Goal: Information Seeking & Learning: Learn about a topic

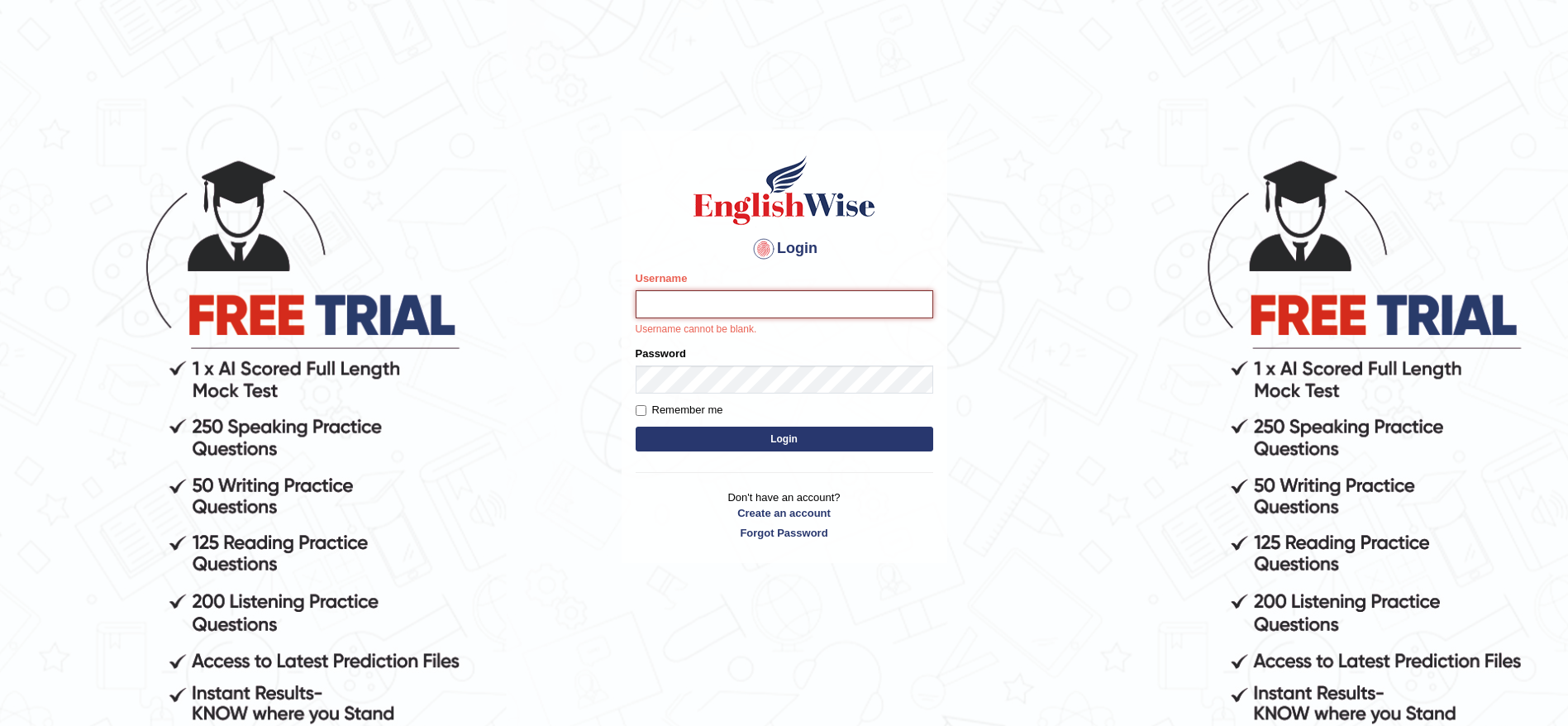
type input "saadh"
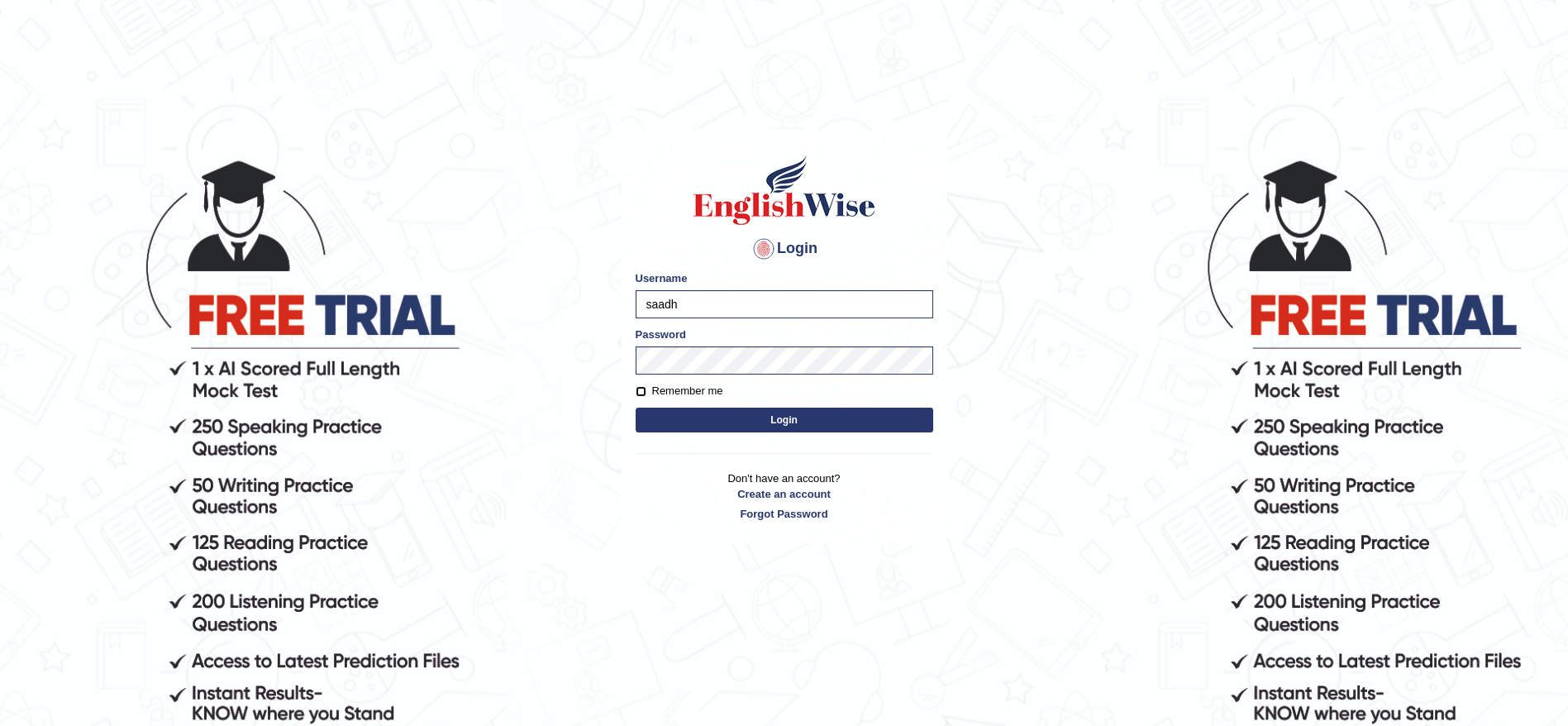
click at [642, 392] on input "Remember me" at bounding box center [641, 391] width 10 height 10
checkbox input "true"
click at [754, 419] on button "Login" at bounding box center [784, 420] width 297 height 25
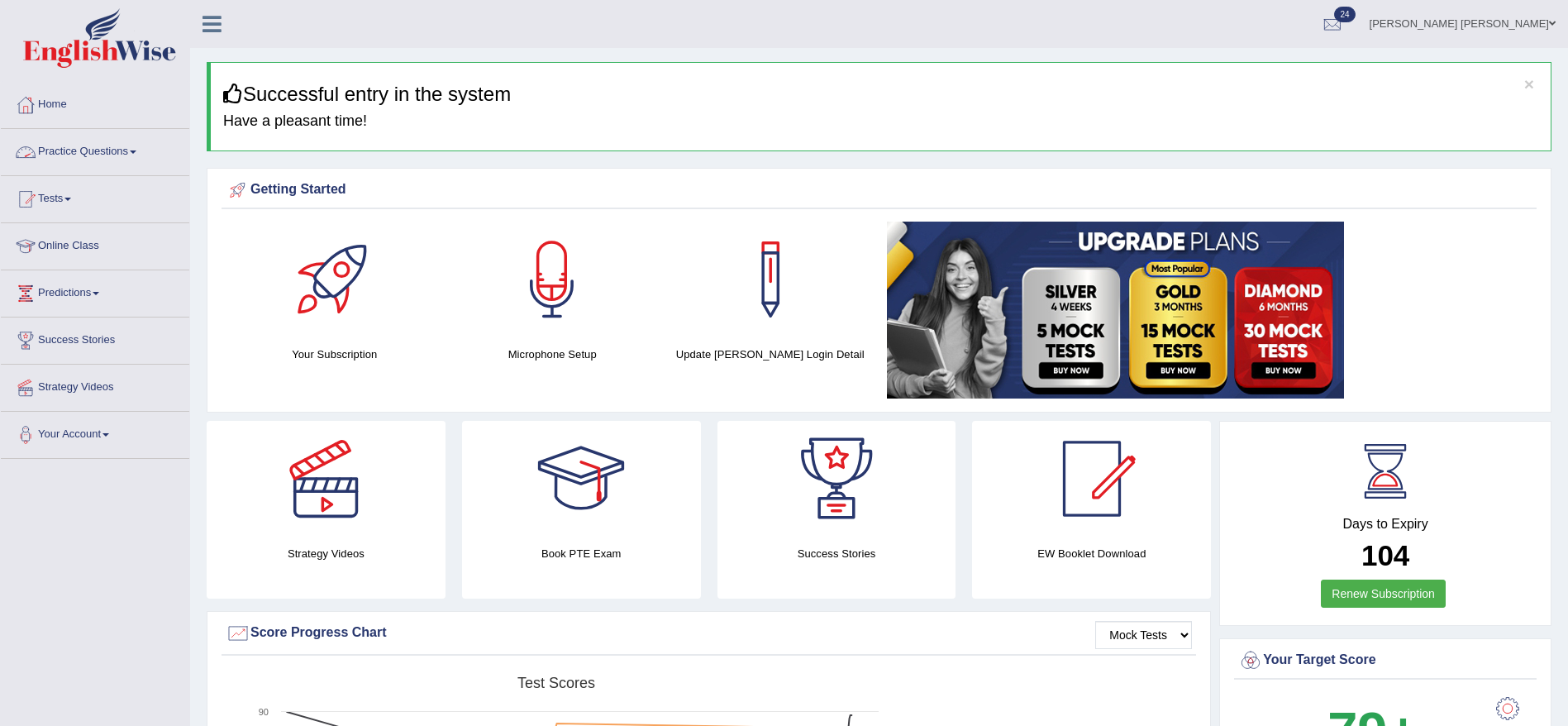
click at [127, 154] on link "Practice Questions" at bounding box center [95, 150] width 189 height 42
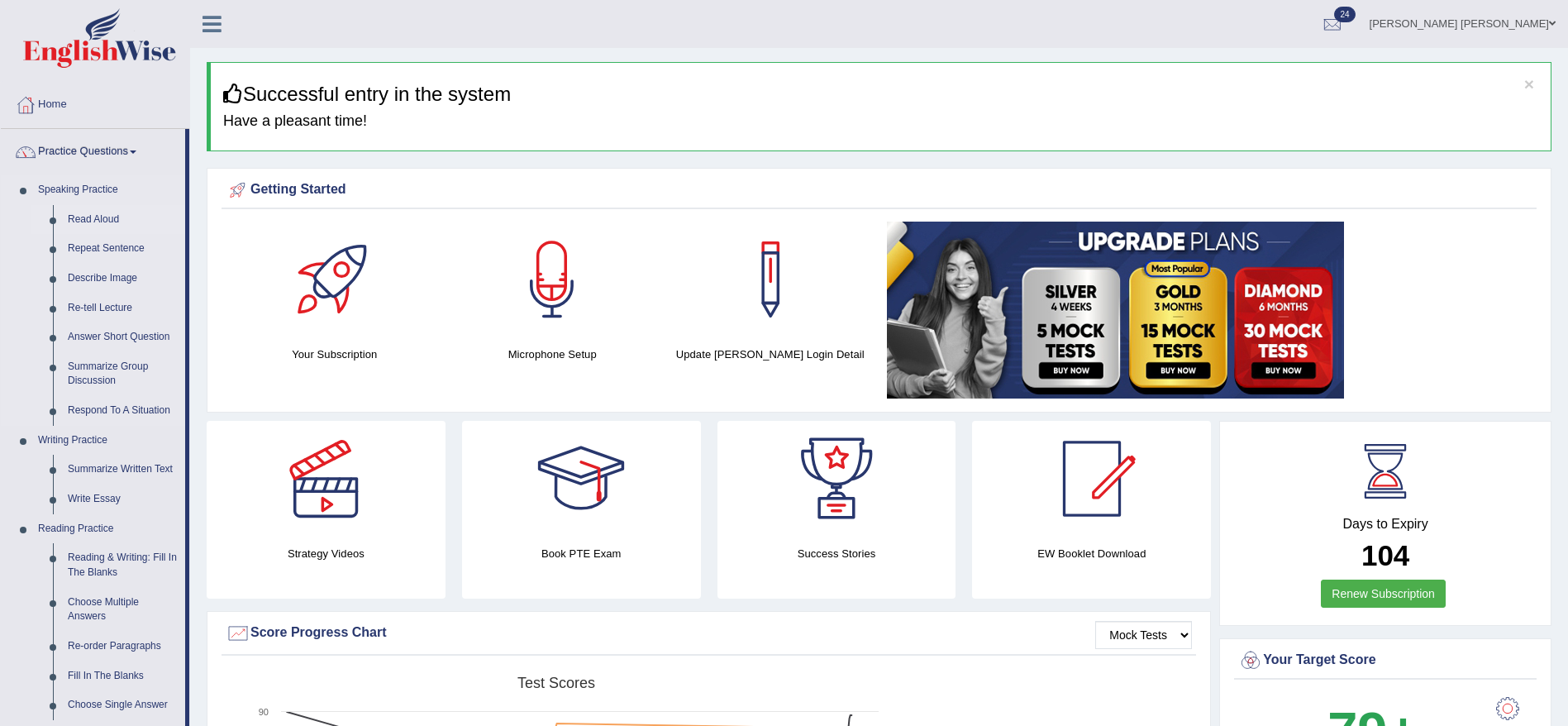
click at [100, 221] on link "Read Aloud" at bounding box center [123, 220] width 125 height 30
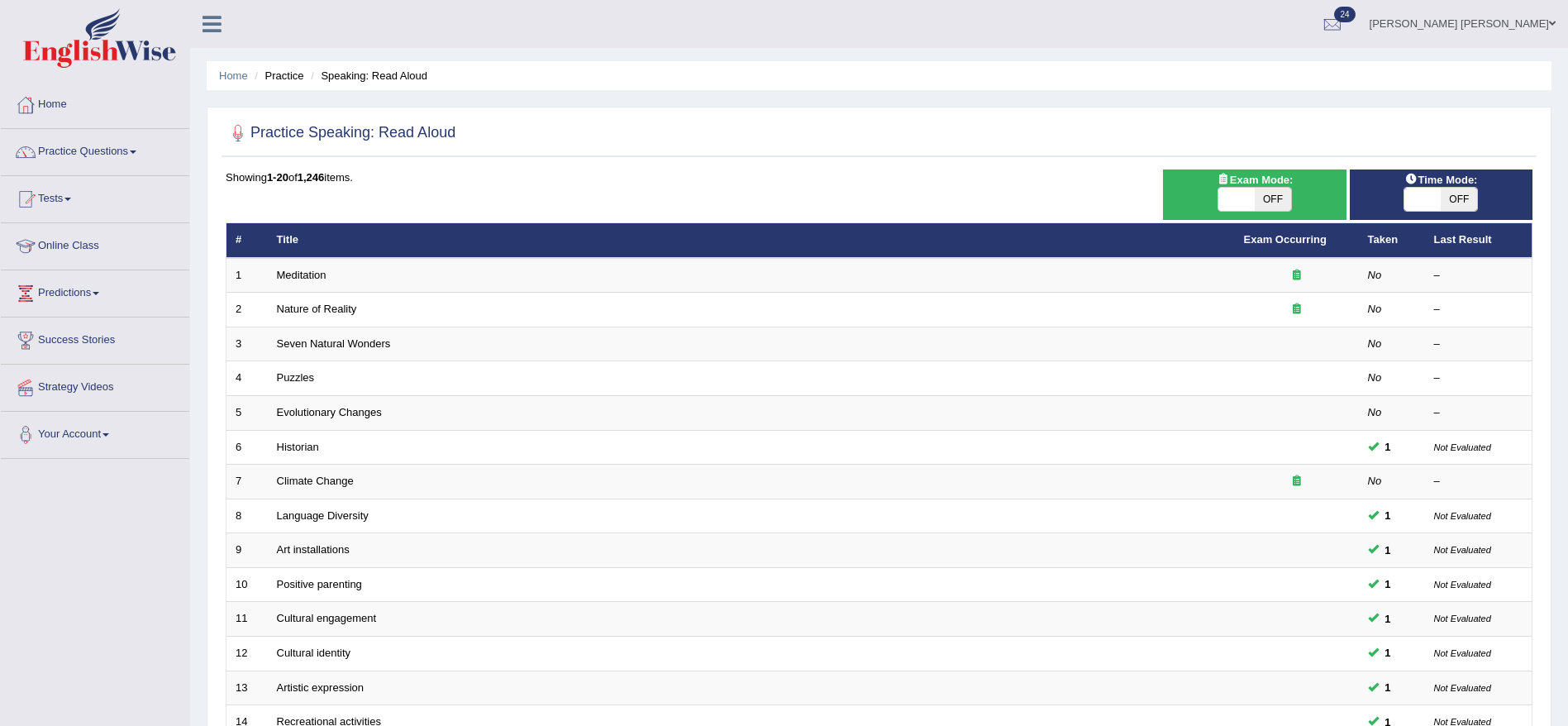
click at [1277, 196] on span "OFF" at bounding box center [1273, 199] width 37 height 24
checkbox input "true"
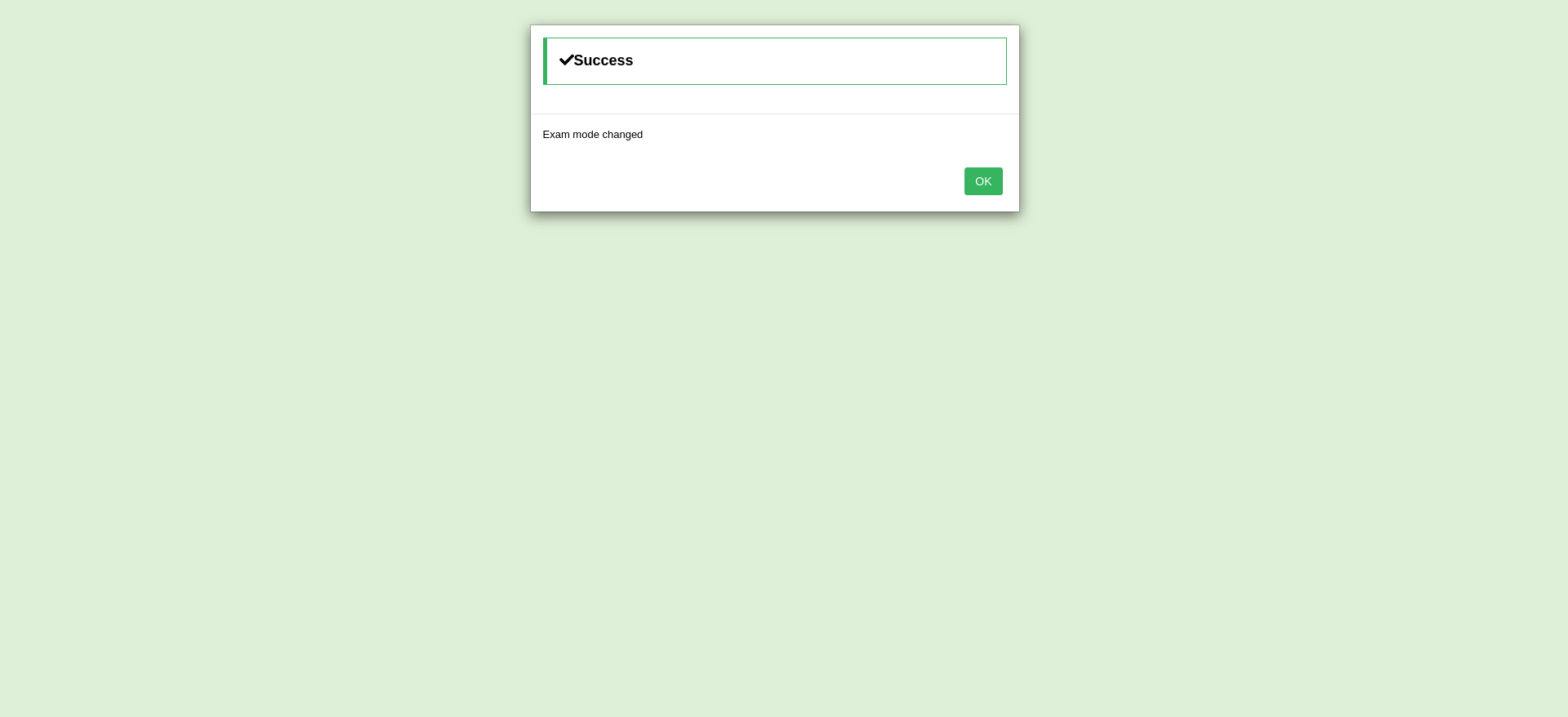
click at [998, 173] on button "OK" at bounding box center [983, 182] width 37 height 28
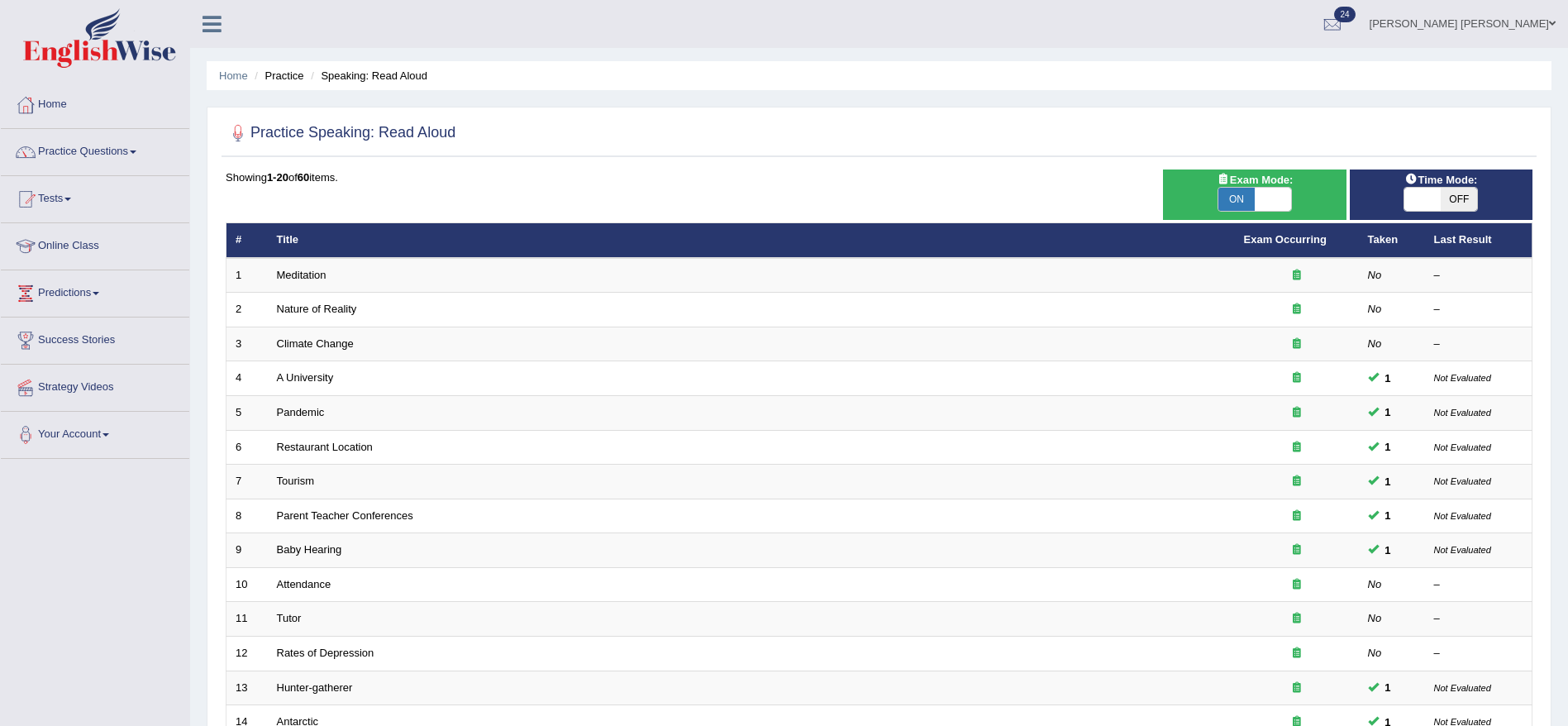
click at [1469, 196] on span "OFF" at bounding box center [1459, 199] width 37 height 24
checkbox input "true"
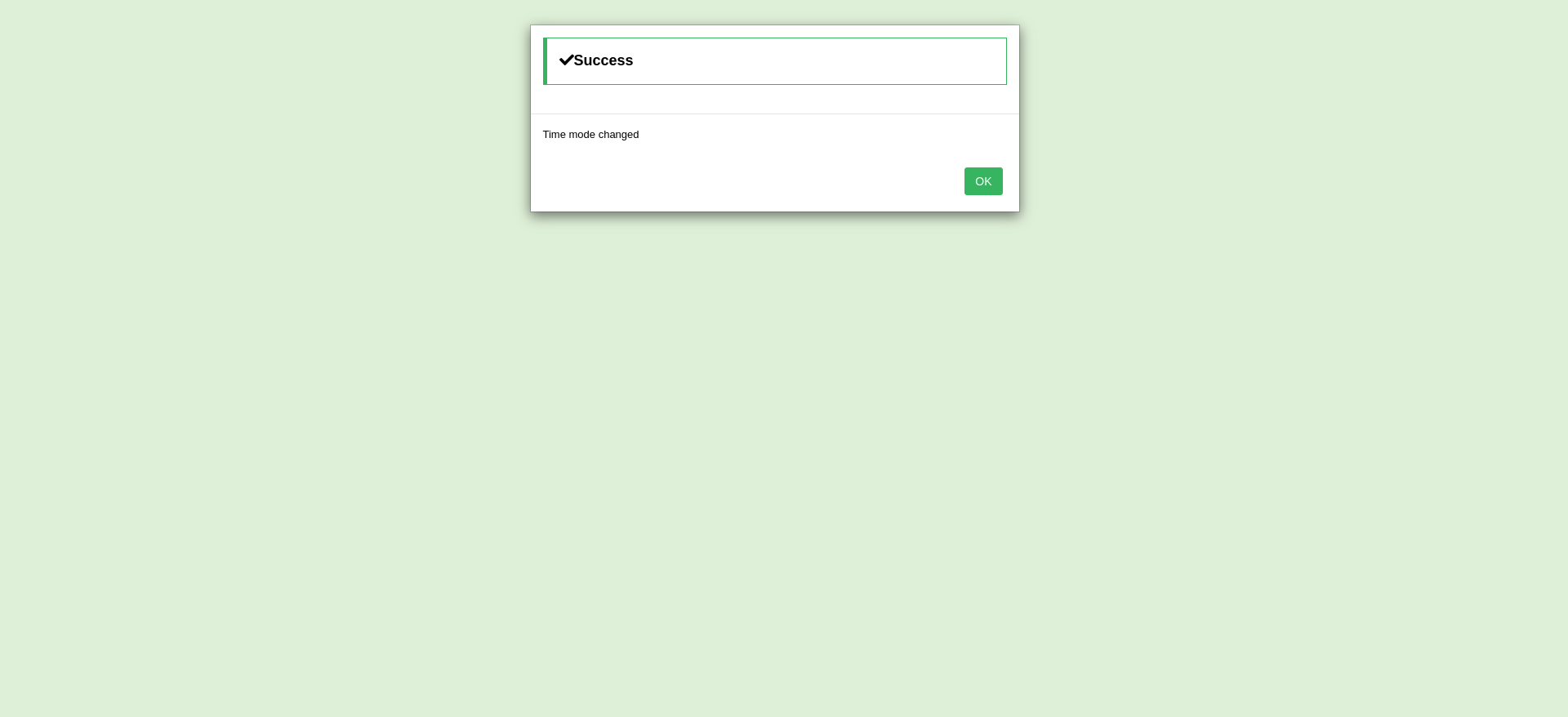
click at [984, 177] on button "OK" at bounding box center [983, 182] width 37 height 28
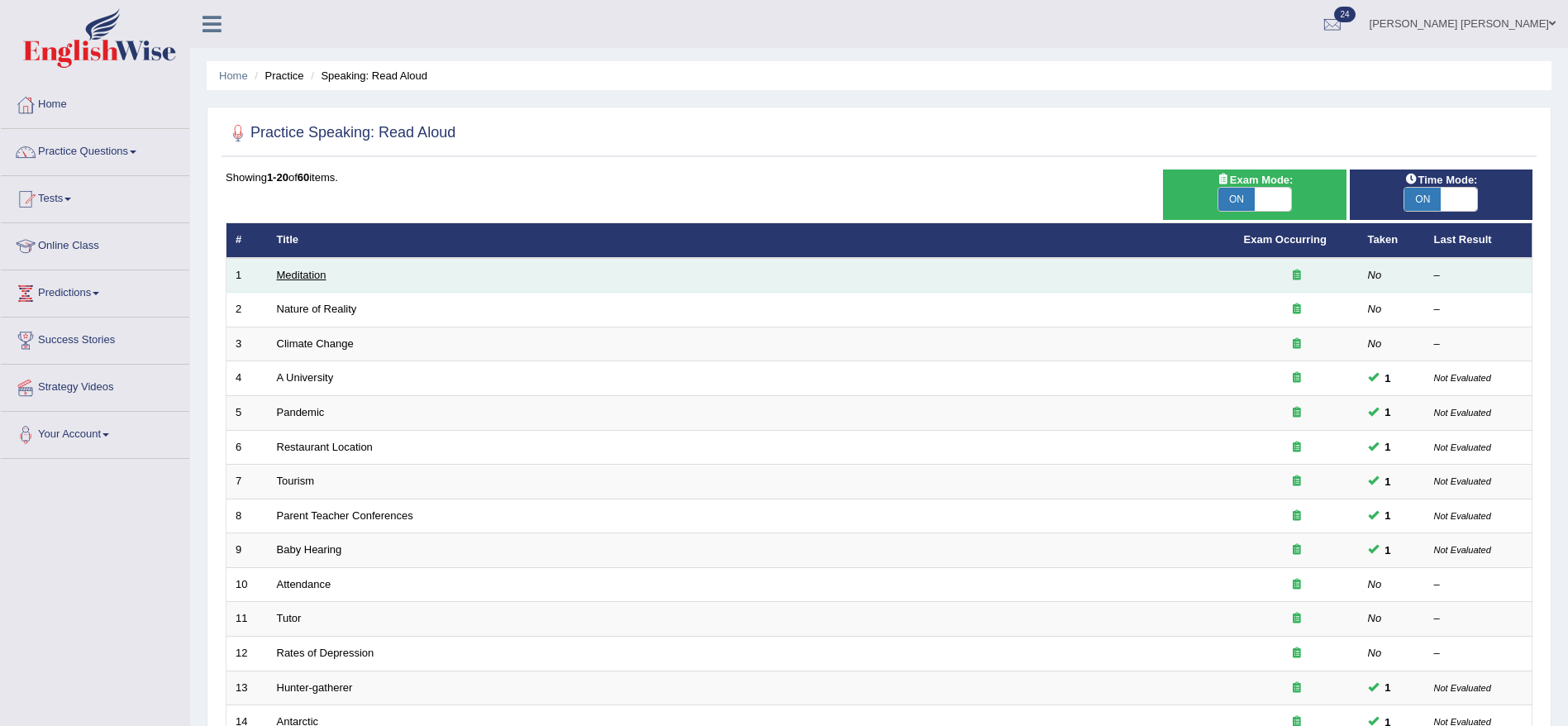
click at [307, 280] on link "Meditation" at bounding box center [301, 275] width 50 height 12
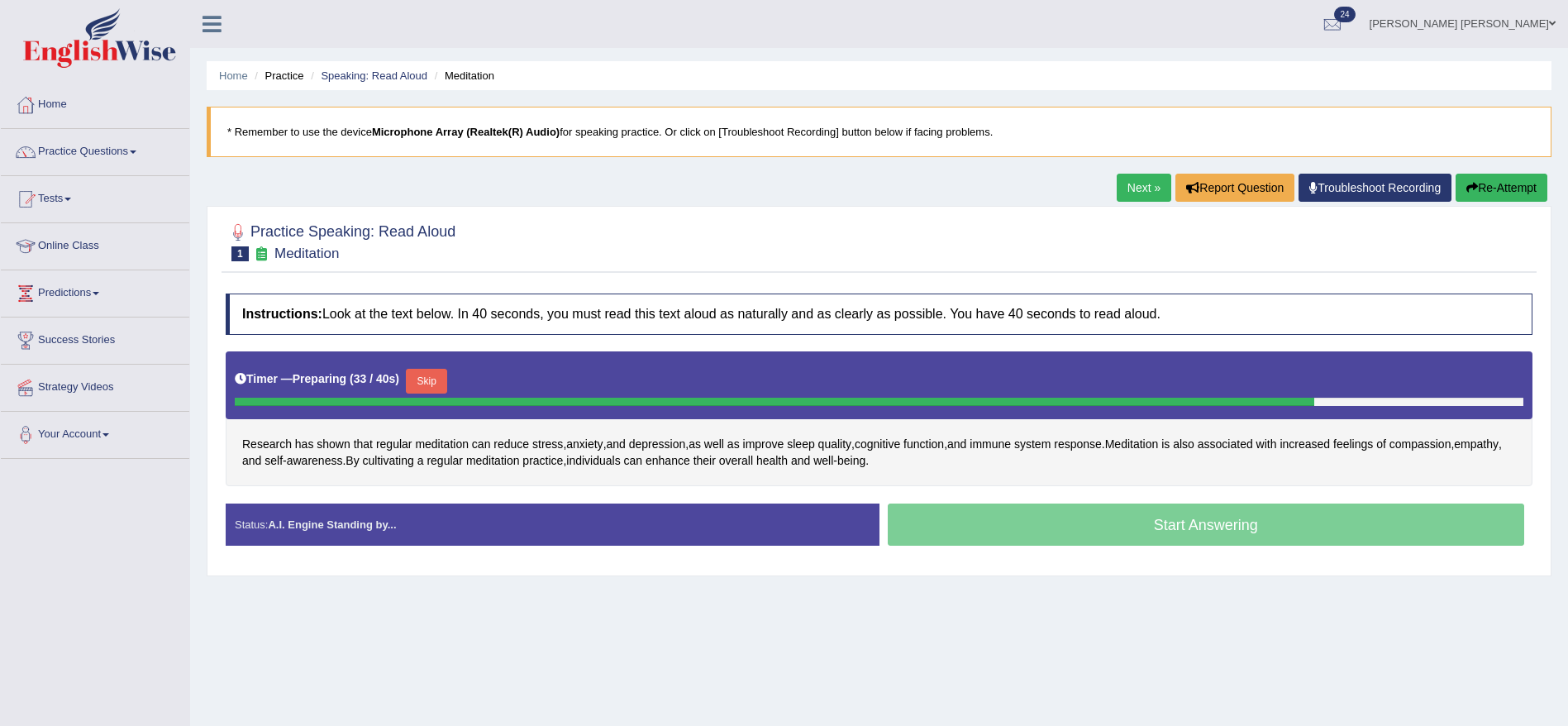
click at [435, 380] on button "Skip" at bounding box center [426, 381] width 42 height 25
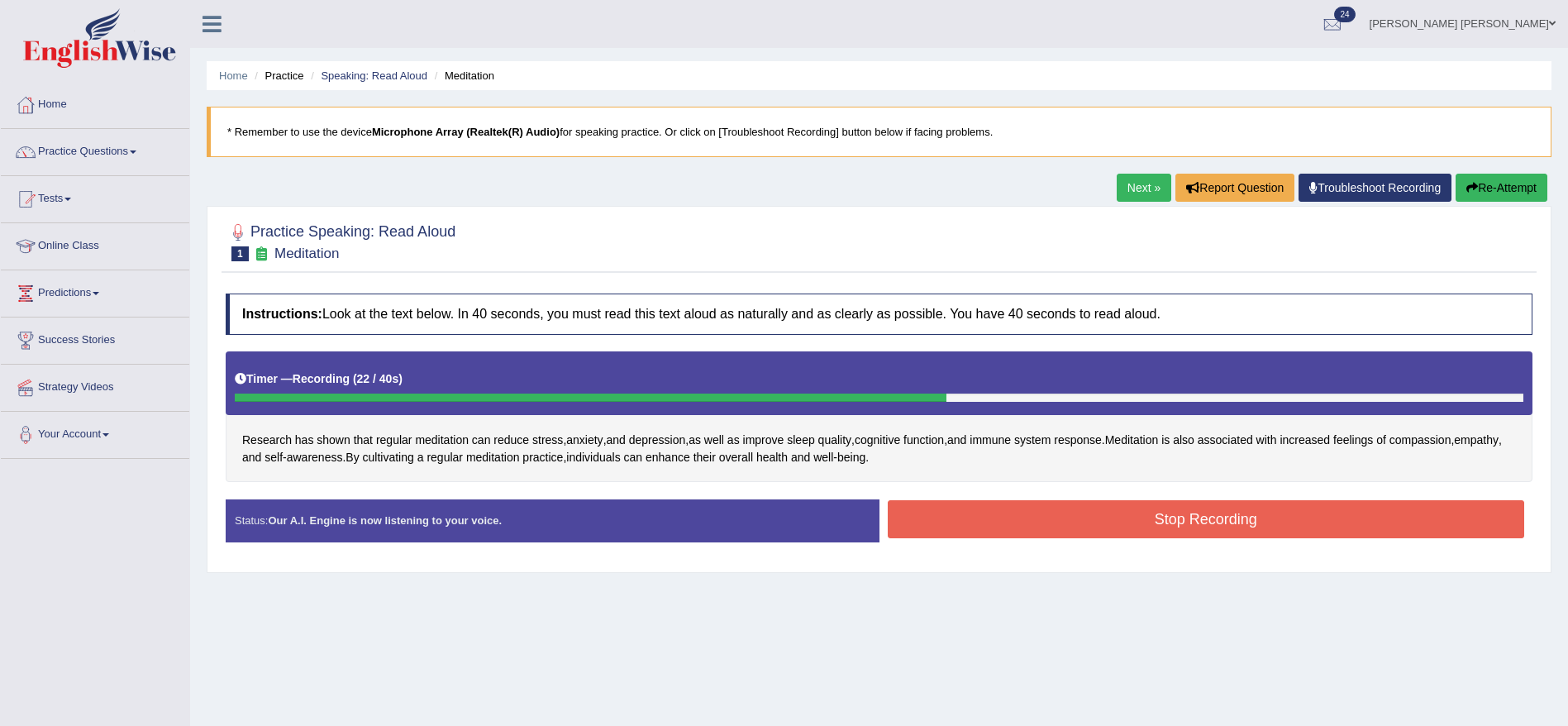
click at [1003, 518] on button "Stop Recording" at bounding box center [1206, 519] width 637 height 38
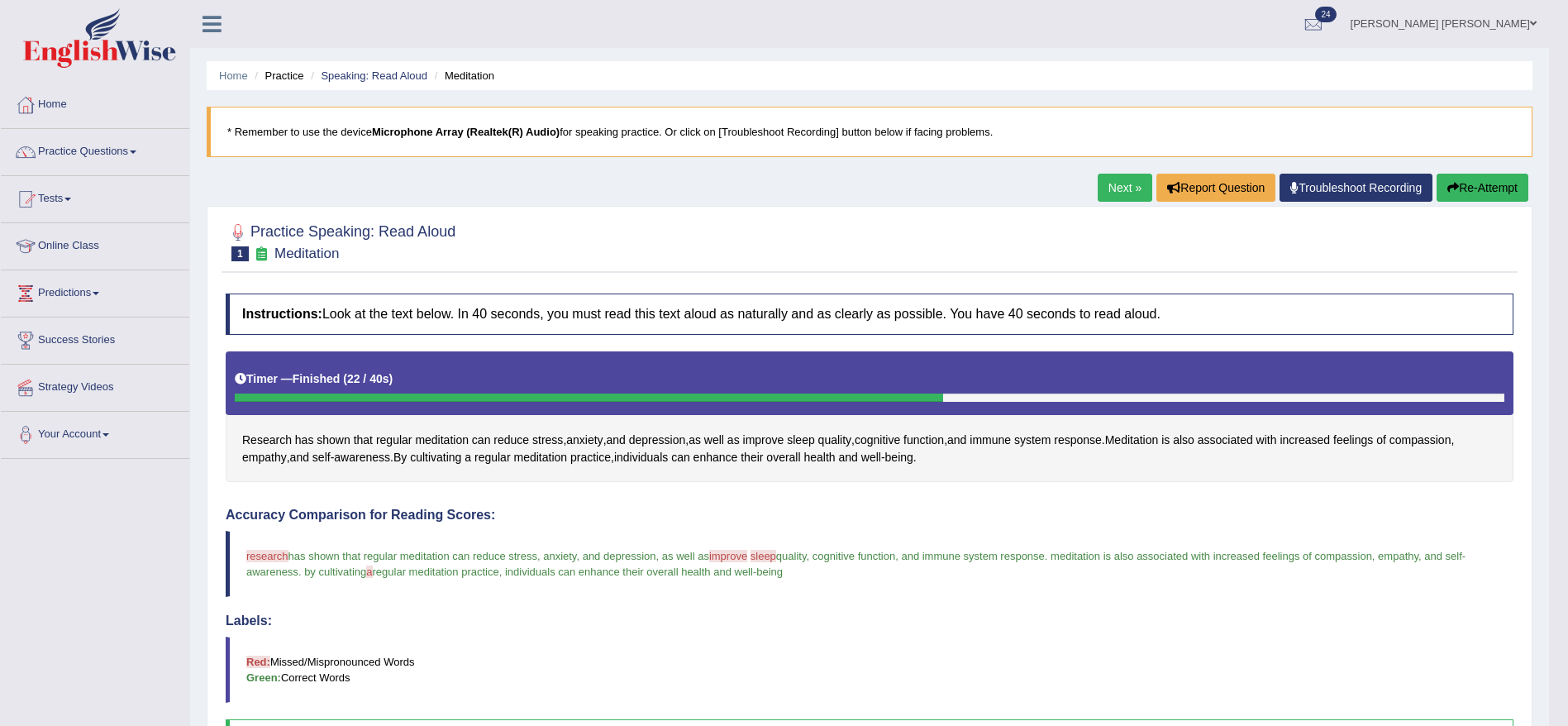
click at [1122, 186] on link "Next »" at bounding box center [1125, 188] width 55 height 28
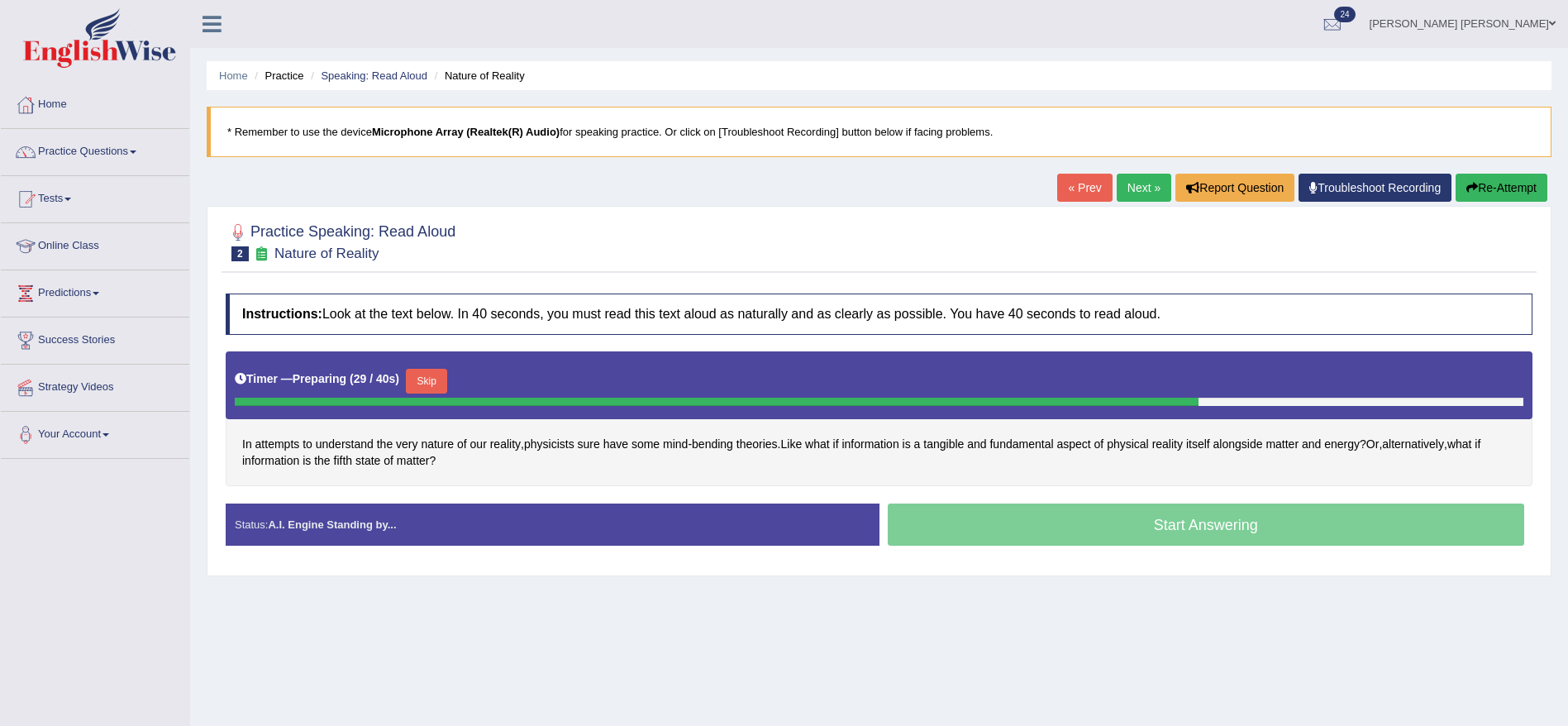
click at [439, 380] on button "Skip" at bounding box center [426, 381] width 42 height 25
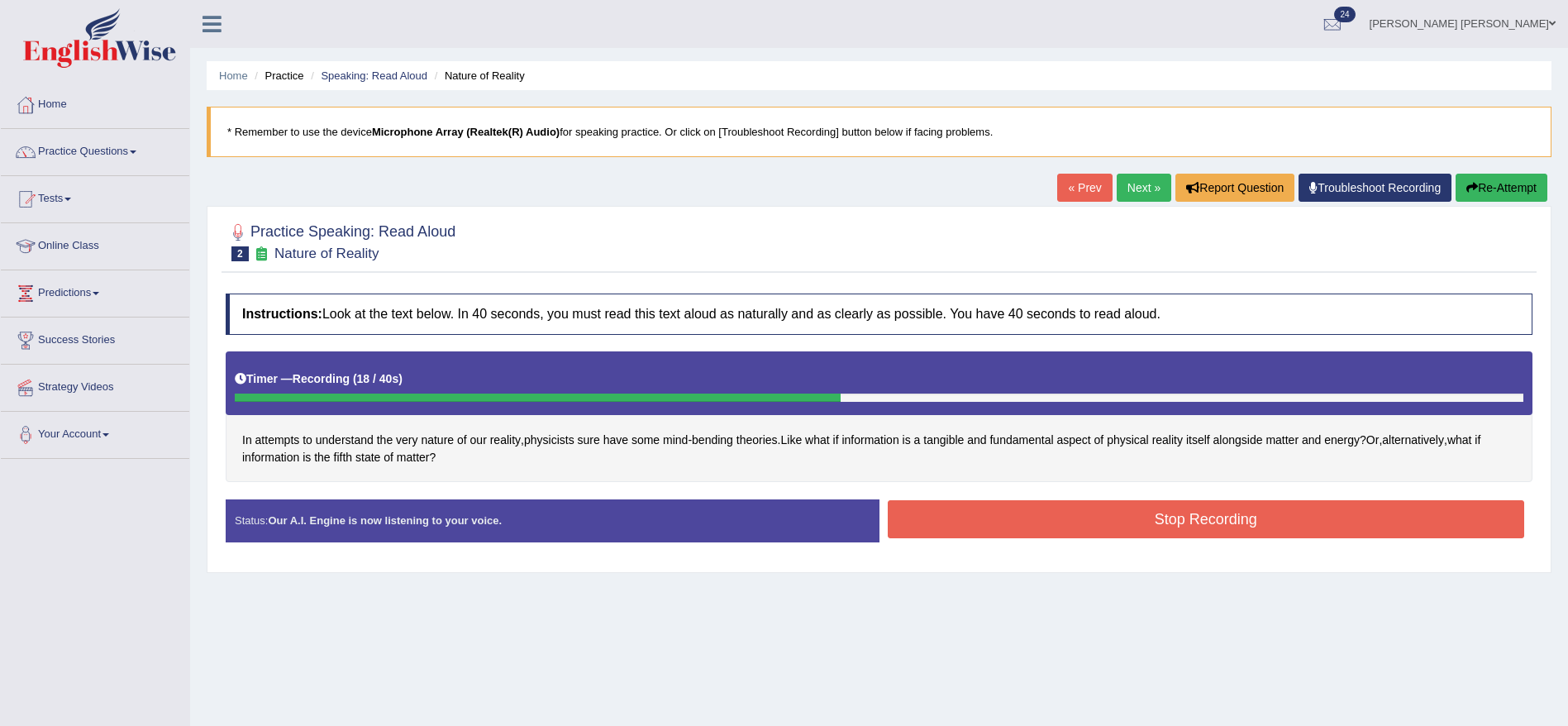
click at [971, 504] on button "Stop Recording" at bounding box center [1206, 519] width 637 height 38
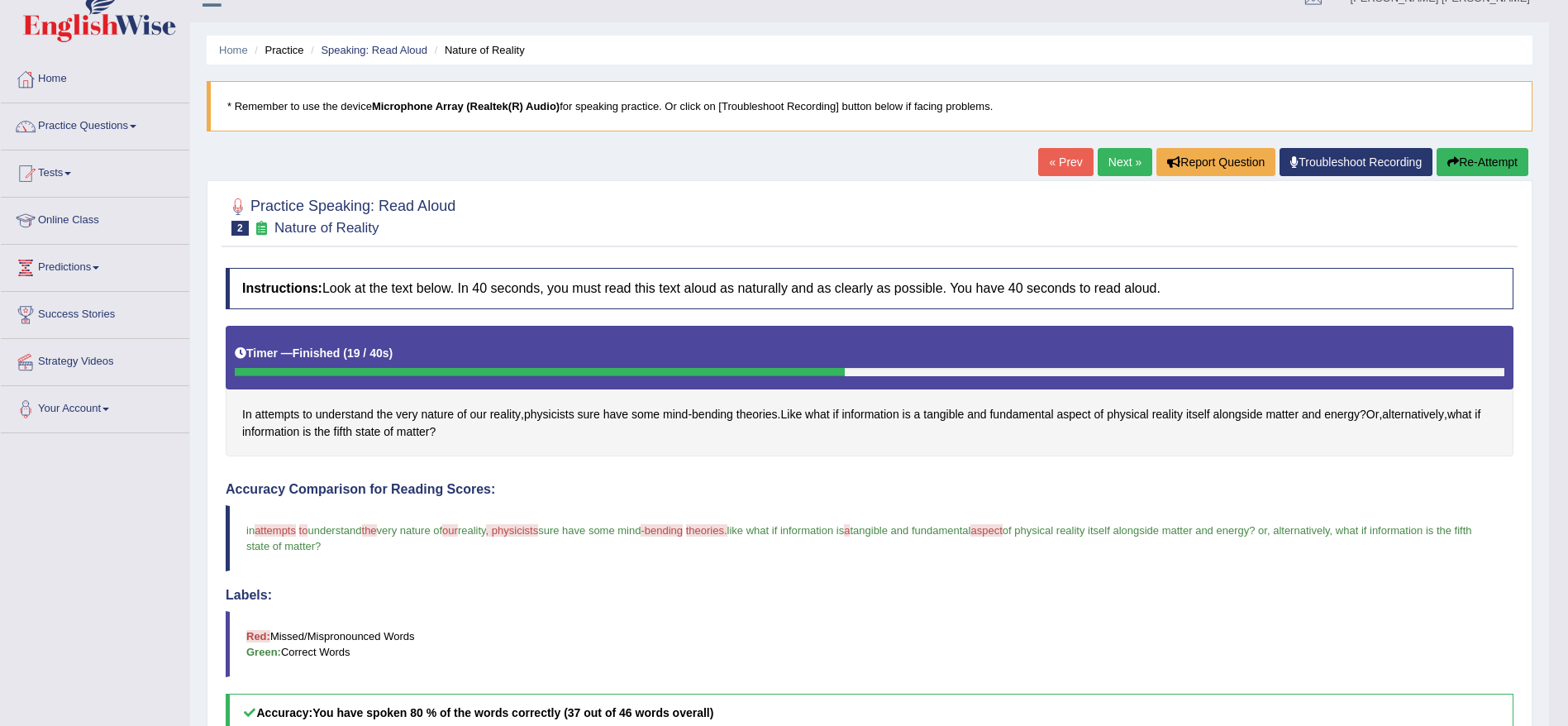
scroll to position [8, 0]
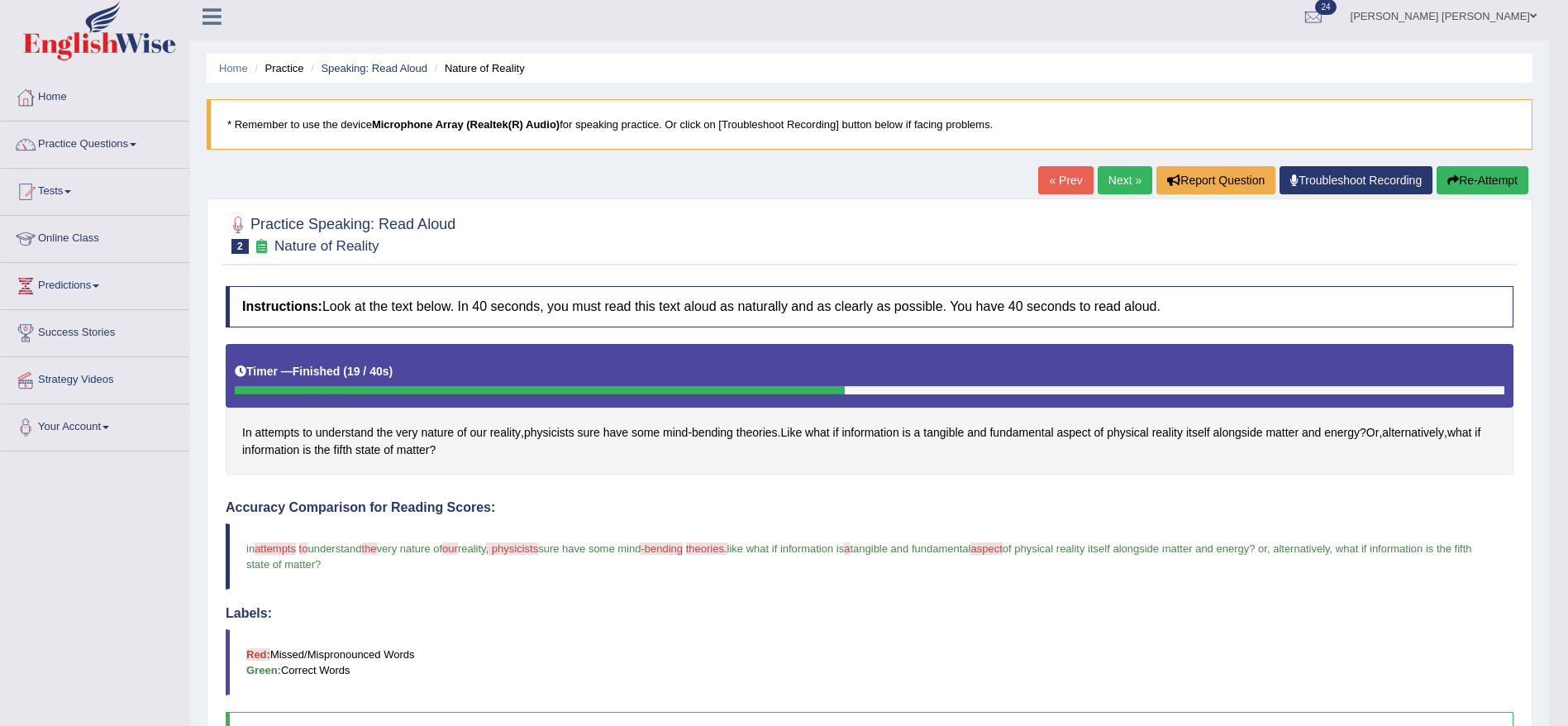
click at [1122, 185] on link "Next »" at bounding box center [1125, 180] width 55 height 28
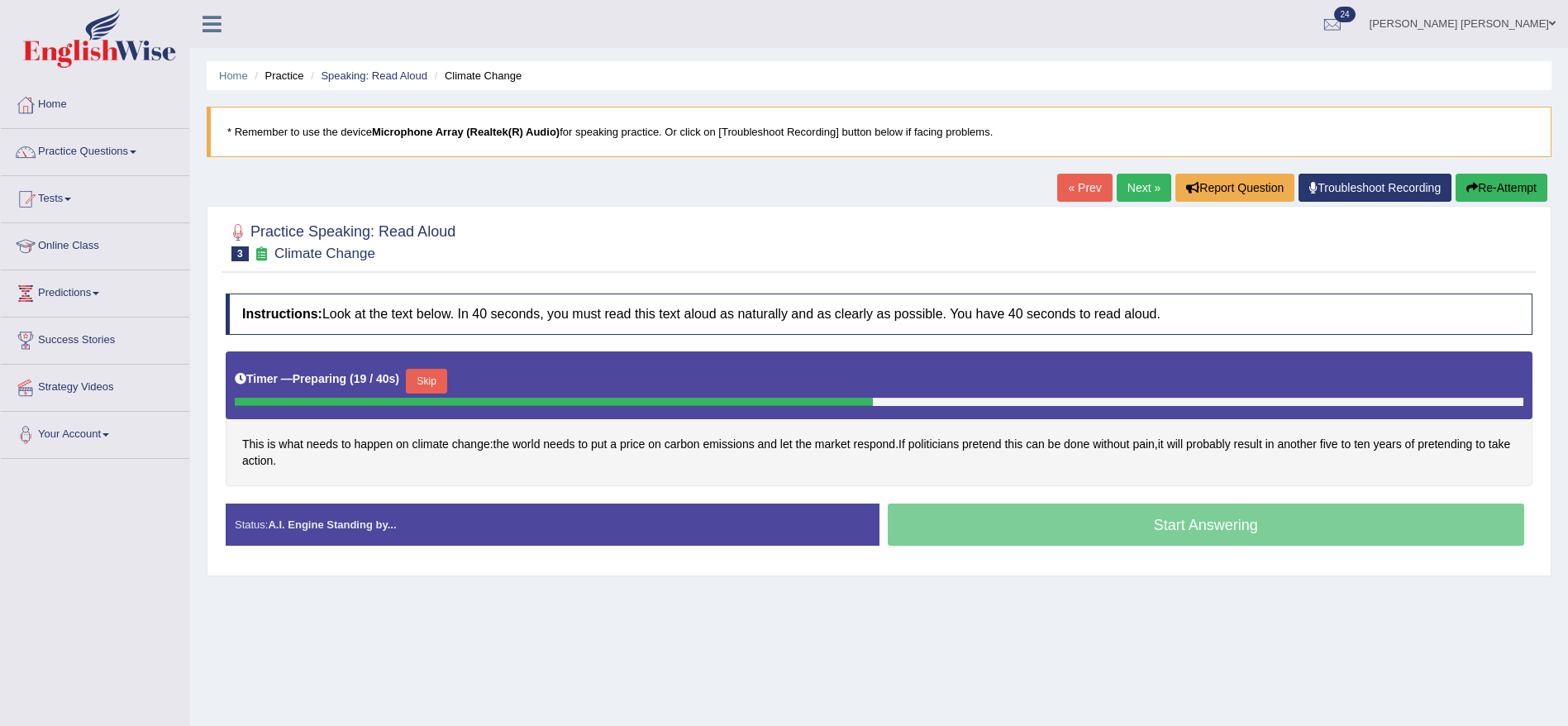
click at [423, 380] on button "Skip" at bounding box center [426, 381] width 42 height 25
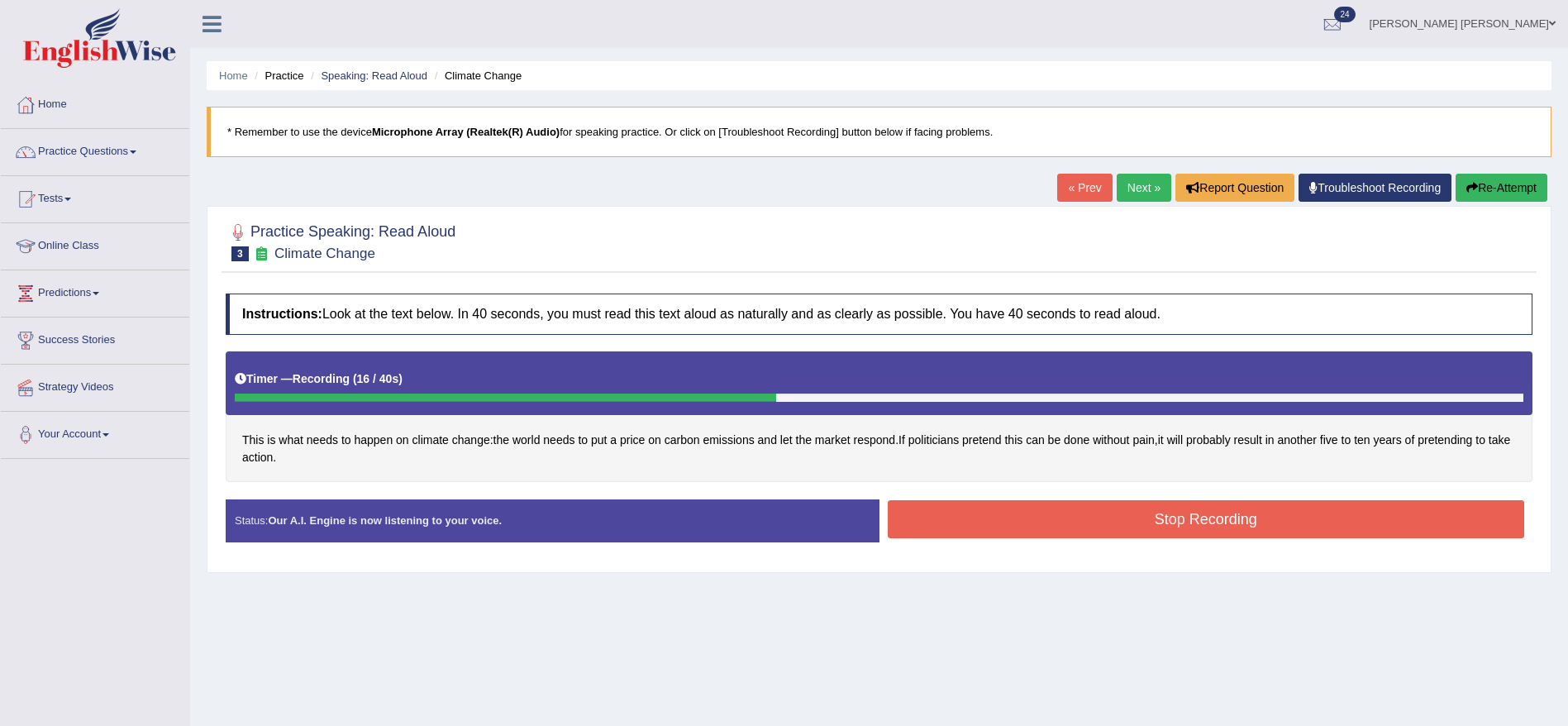
click at [1069, 519] on button "Stop Recording" at bounding box center [1206, 519] width 637 height 38
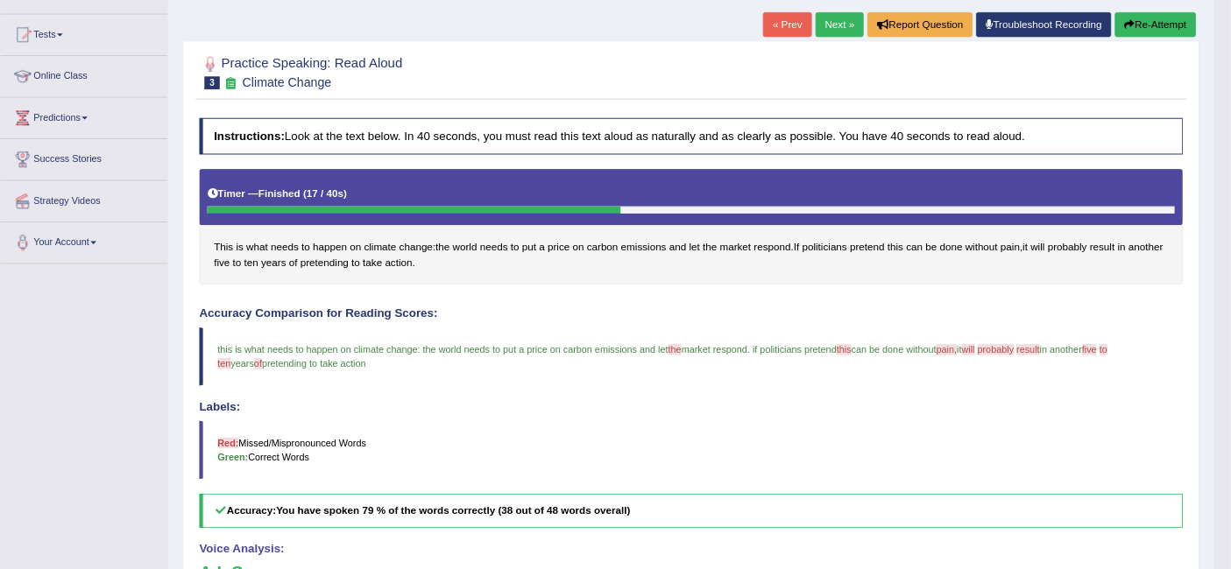
scroll to position [170, 0]
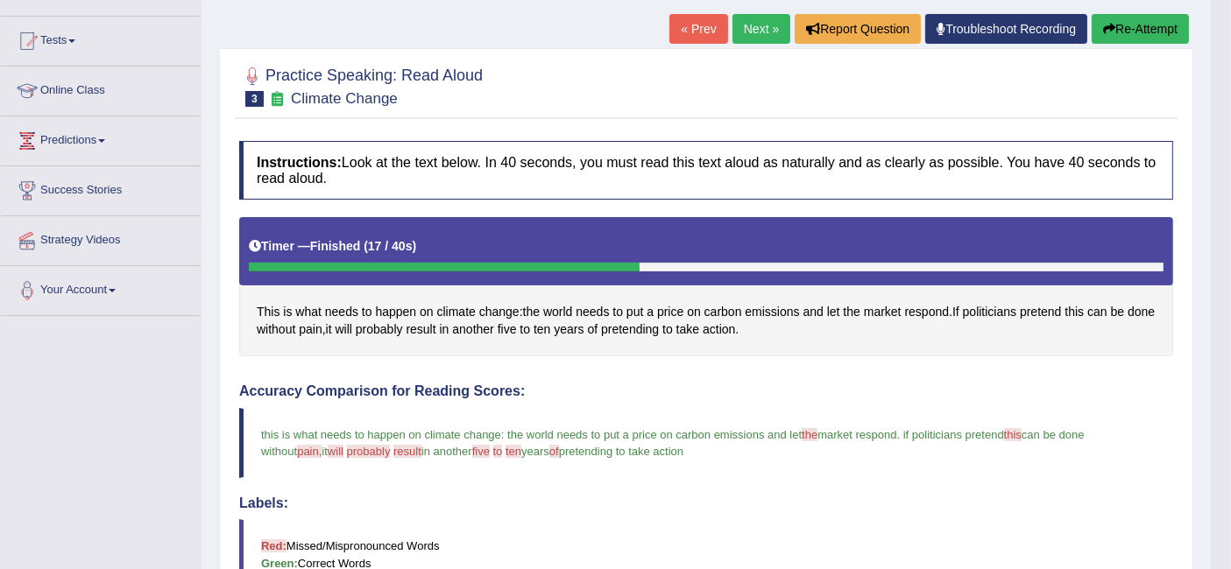
click at [849, 159] on h4 "Instructions: Look at the text below. In 40 seconds, you must read this text al…" at bounding box center [706, 170] width 934 height 59
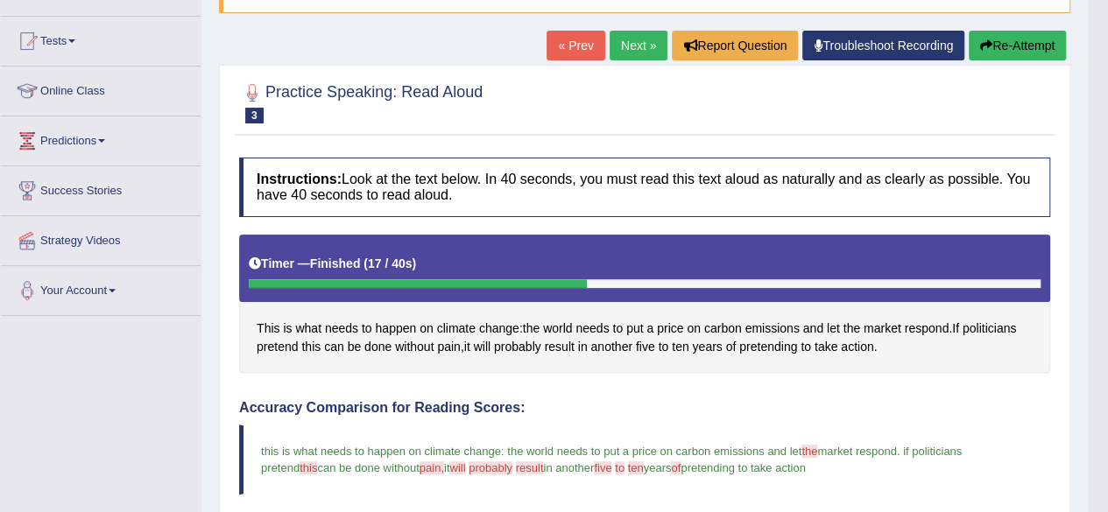
click at [891, 104] on div at bounding box center [644, 101] width 811 height 53
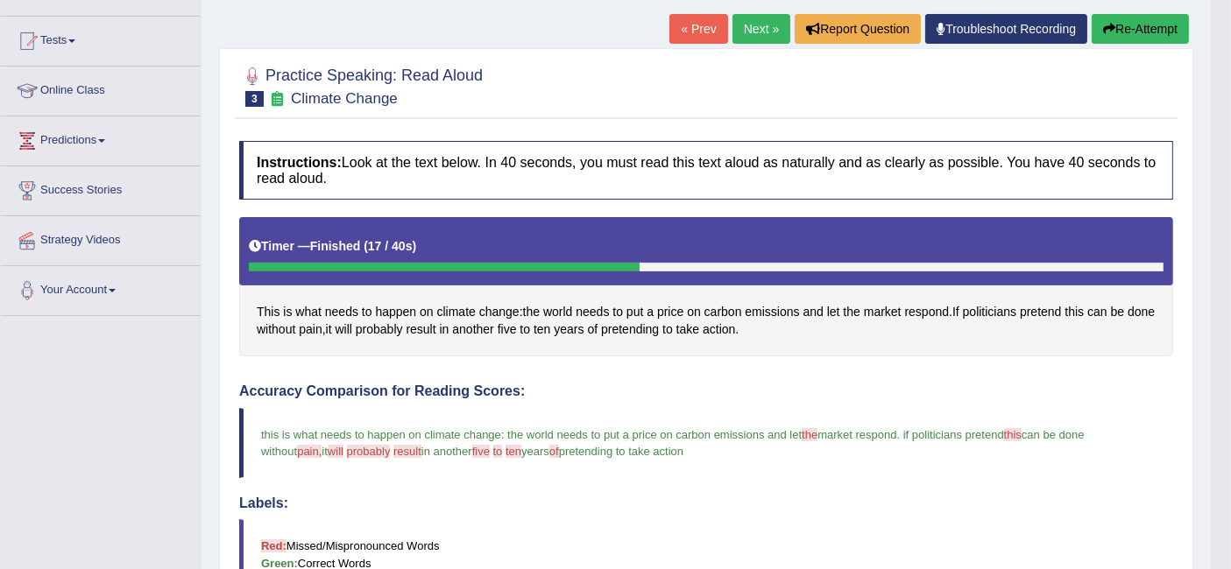
click at [926, 97] on div at bounding box center [706, 85] width 934 height 53
click at [745, 29] on link "Next »" at bounding box center [761, 29] width 58 height 30
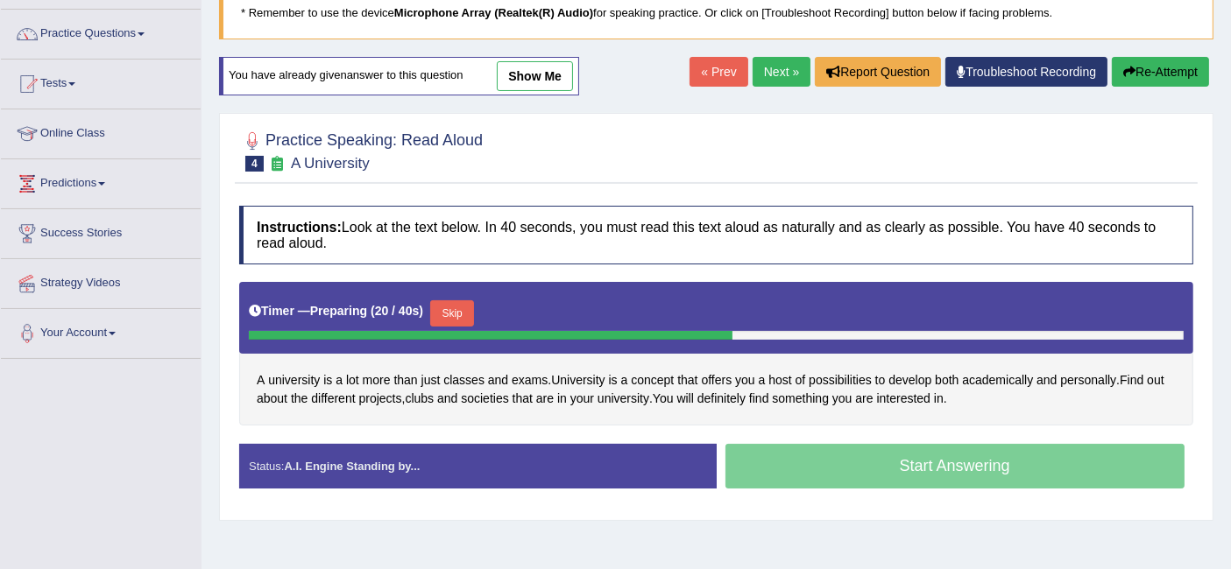
scroll to position [190, 0]
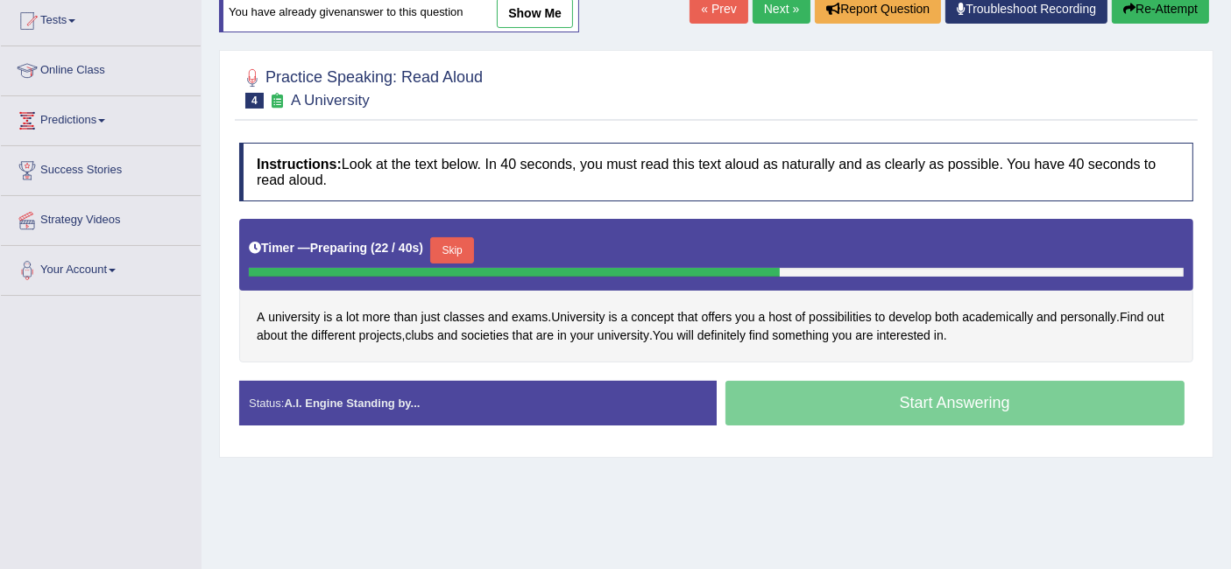
click at [467, 244] on button "Skip" at bounding box center [452, 250] width 44 height 26
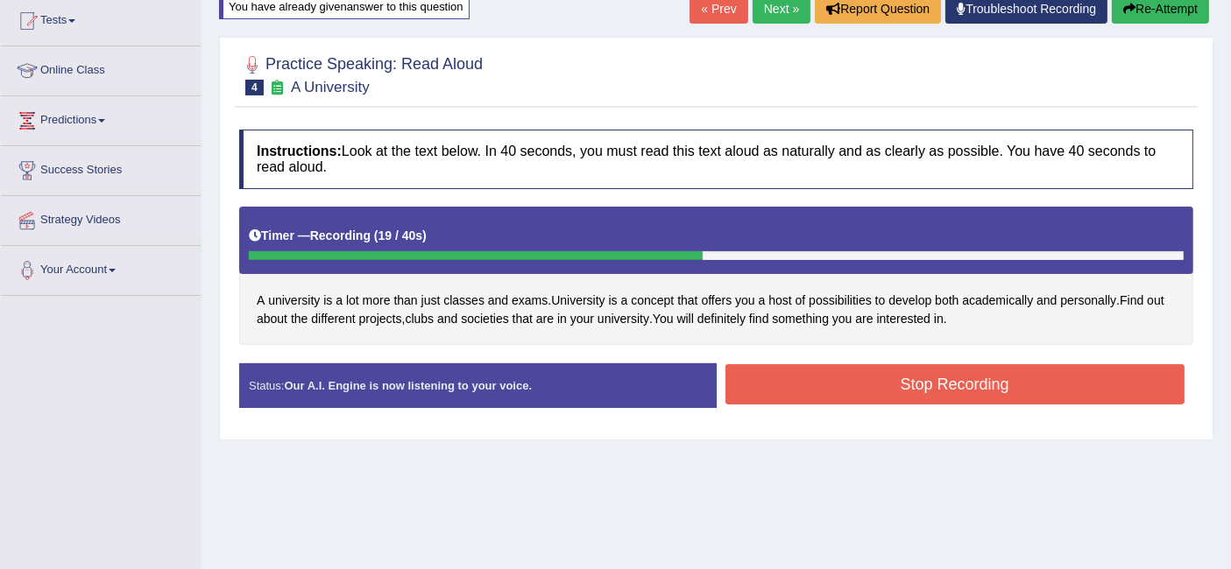
click at [815, 371] on button "Stop Recording" at bounding box center [955, 384] width 460 height 40
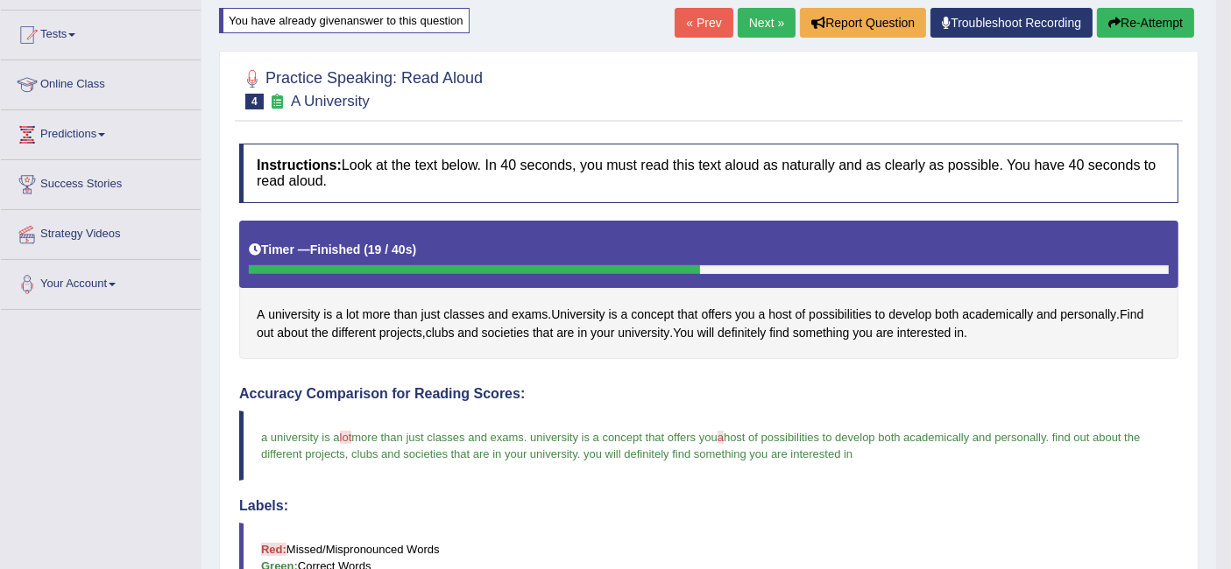
scroll to position [154, 0]
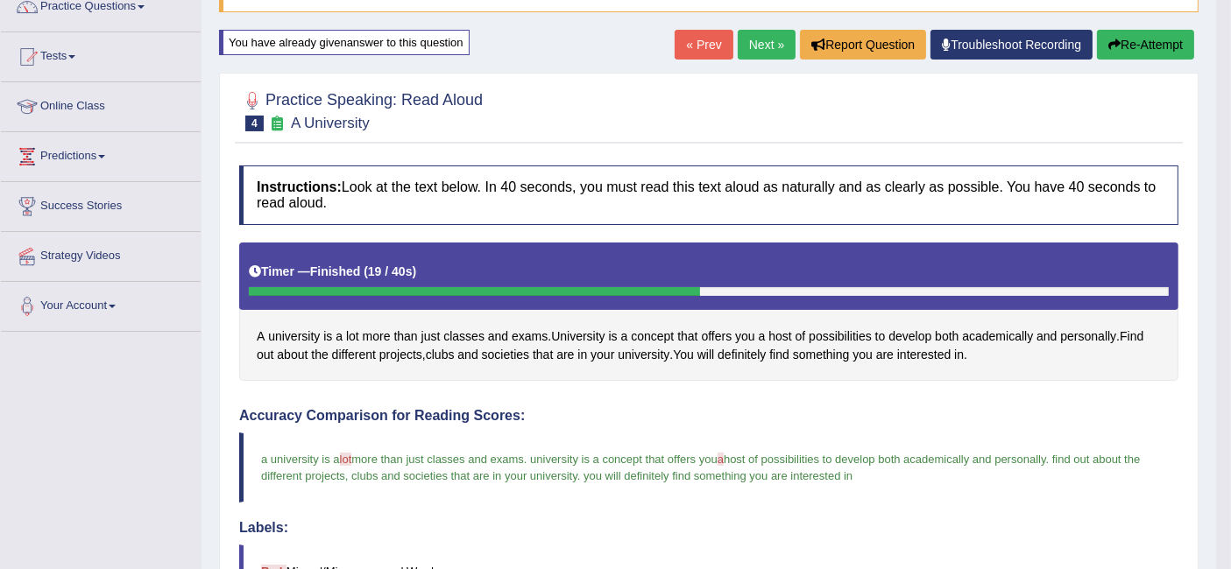
click at [768, 41] on link "Next »" at bounding box center [766, 45] width 58 height 30
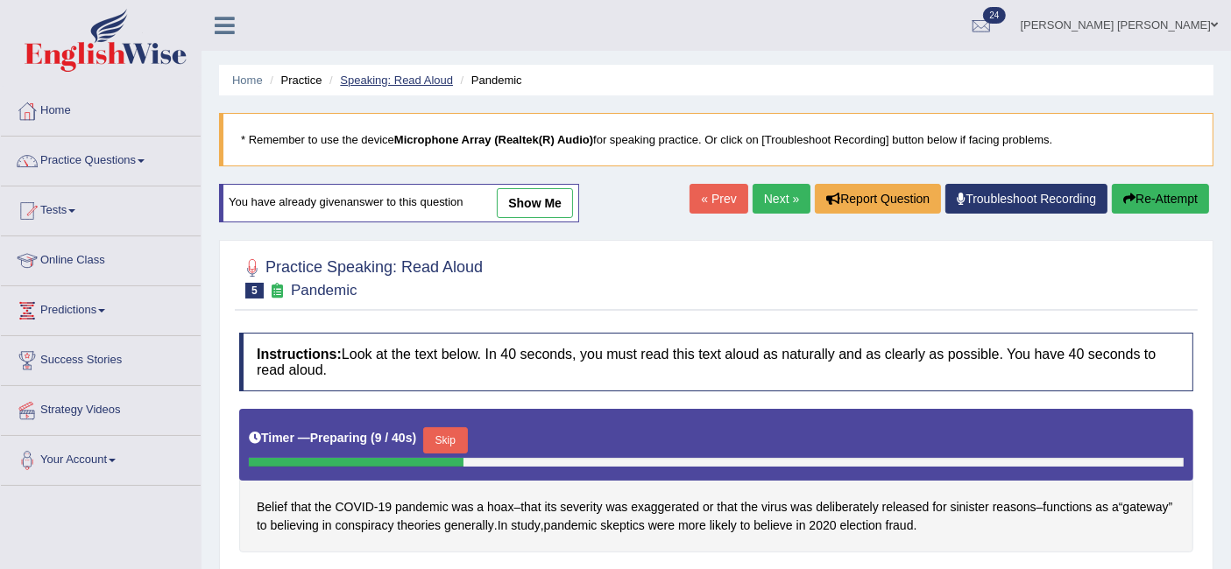
click at [375, 84] on link "Speaking: Read Aloud" at bounding box center [396, 80] width 113 height 13
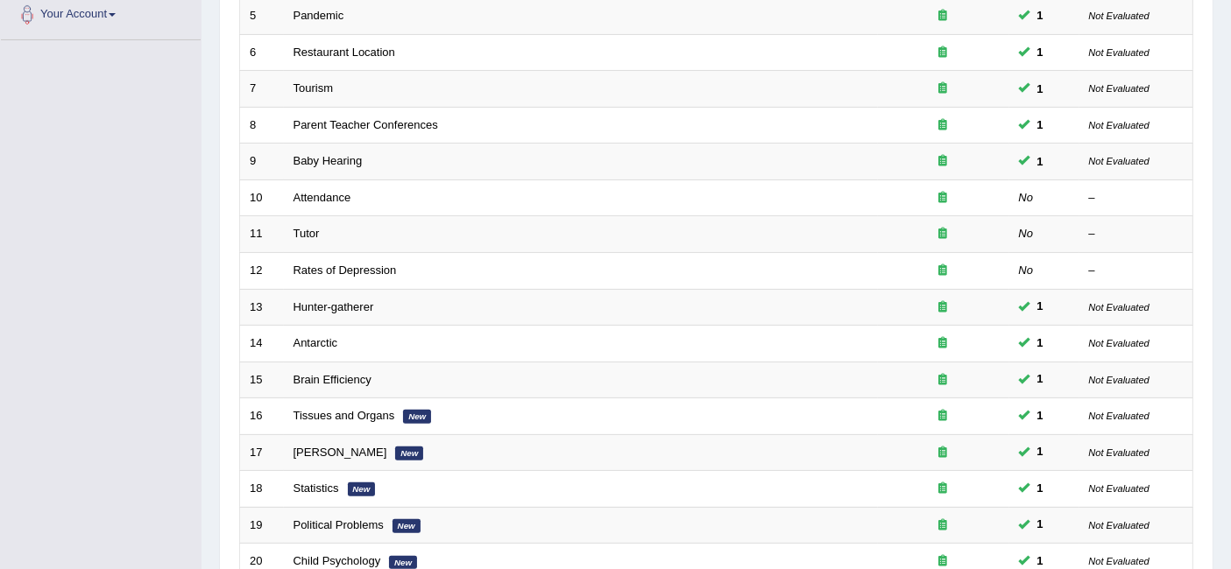
scroll to position [448, 0]
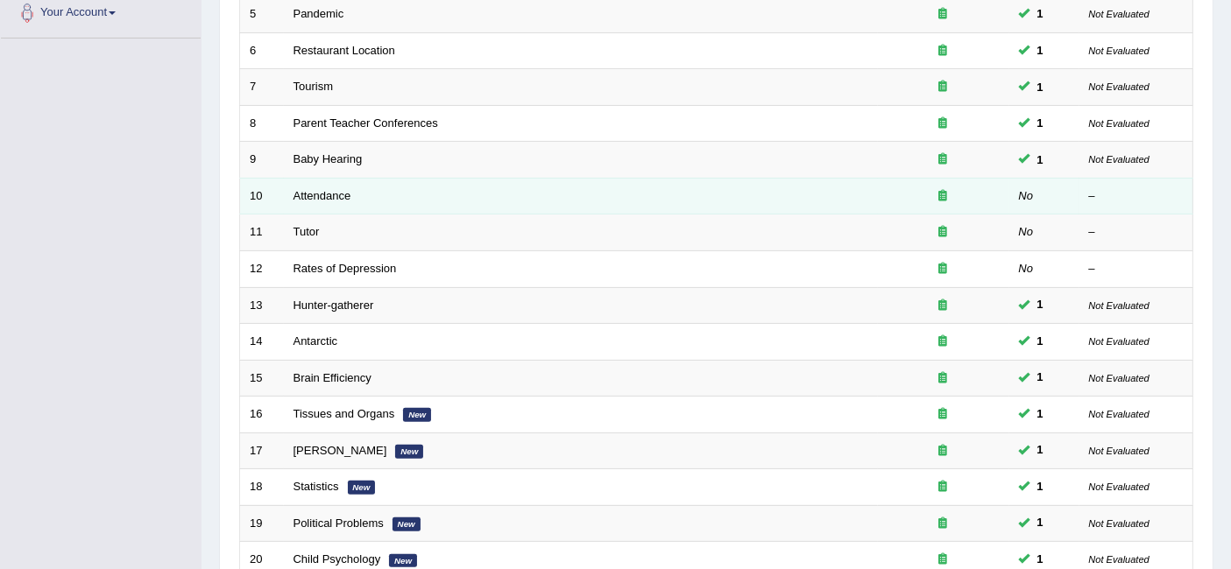
click at [327, 178] on td "Attendance" at bounding box center [581, 196] width 594 height 37
click at [327, 189] on link "Attendance" at bounding box center [322, 195] width 58 height 13
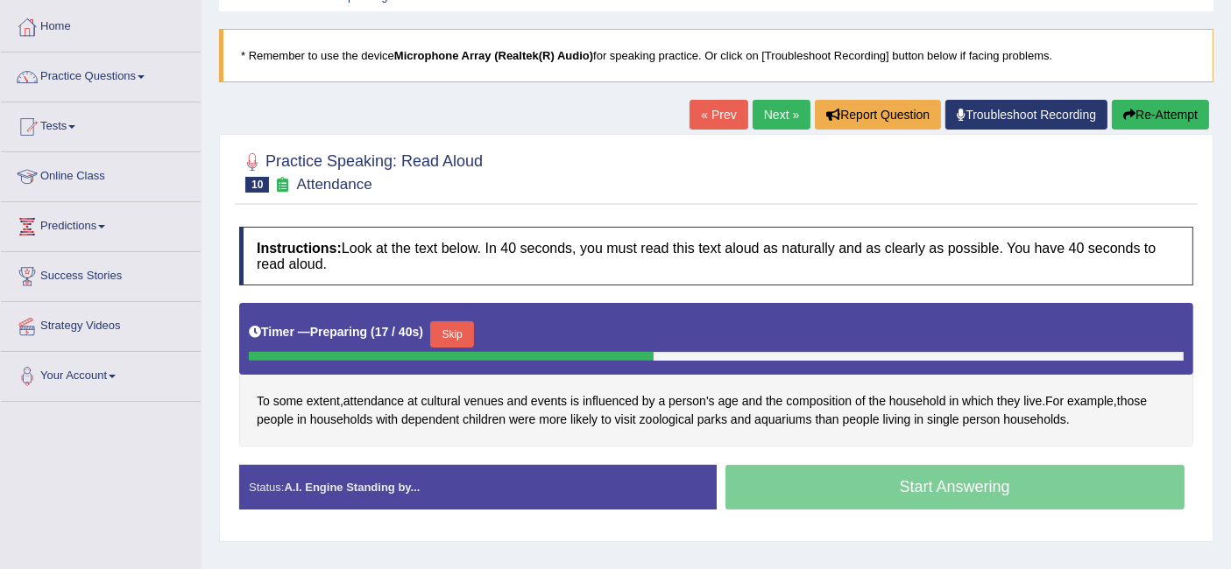
scroll to position [89, 0]
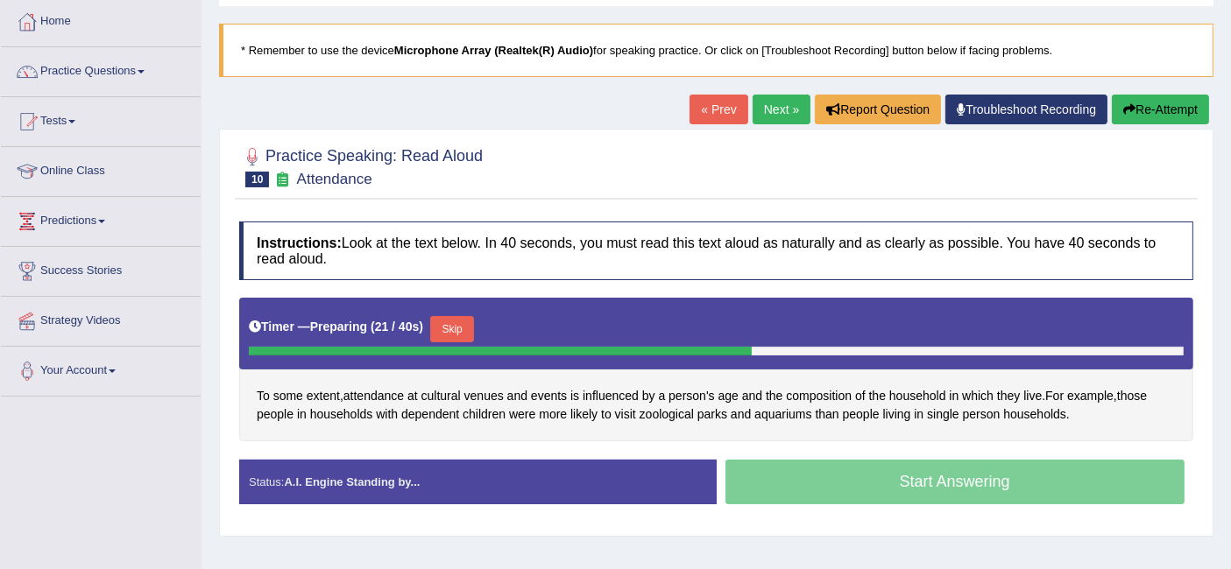
click at [442, 326] on button "Skip" at bounding box center [452, 329] width 44 height 26
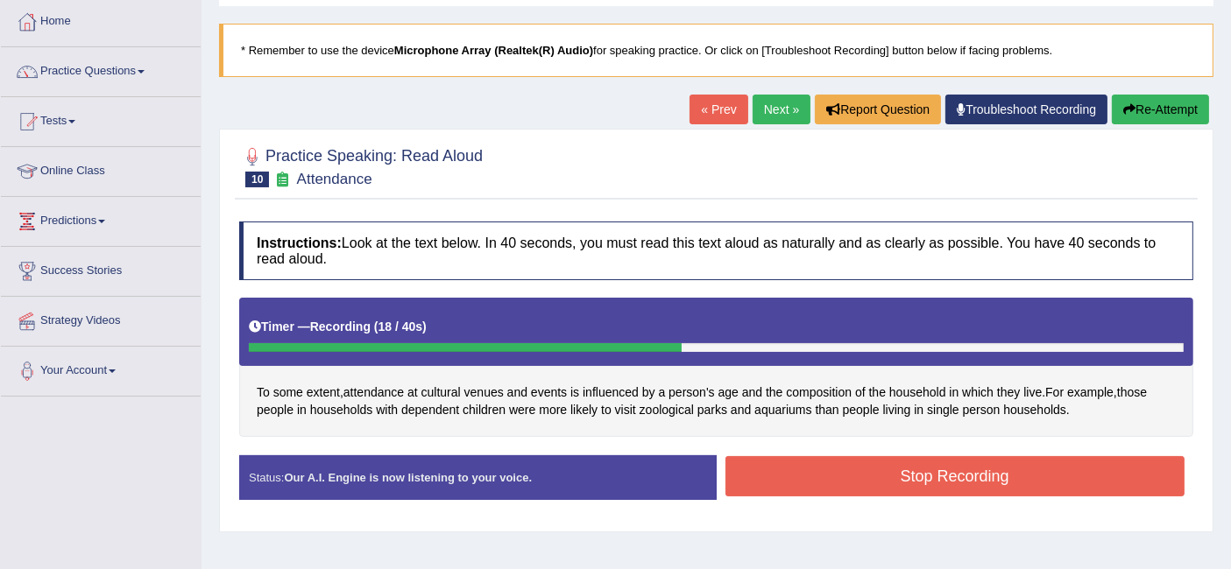
click at [833, 464] on button "Stop Recording" at bounding box center [955, 476] width 460 height 40
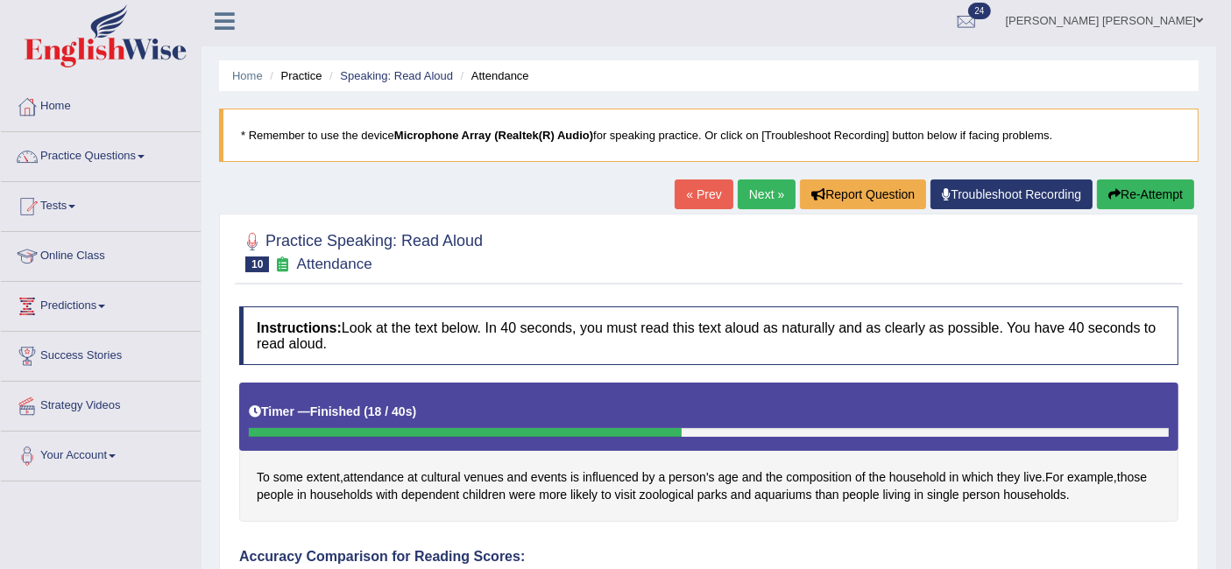
scroll to position [0, 0]
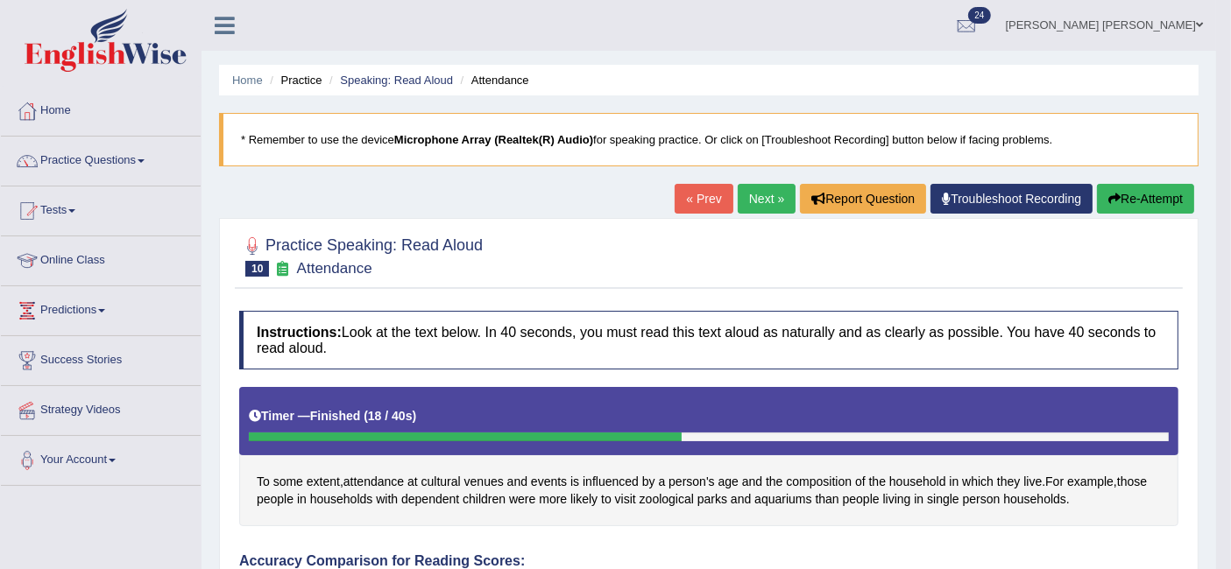
click at [763, 196] on link "Next »" at bounding box center [766, 199] width 58 height 30
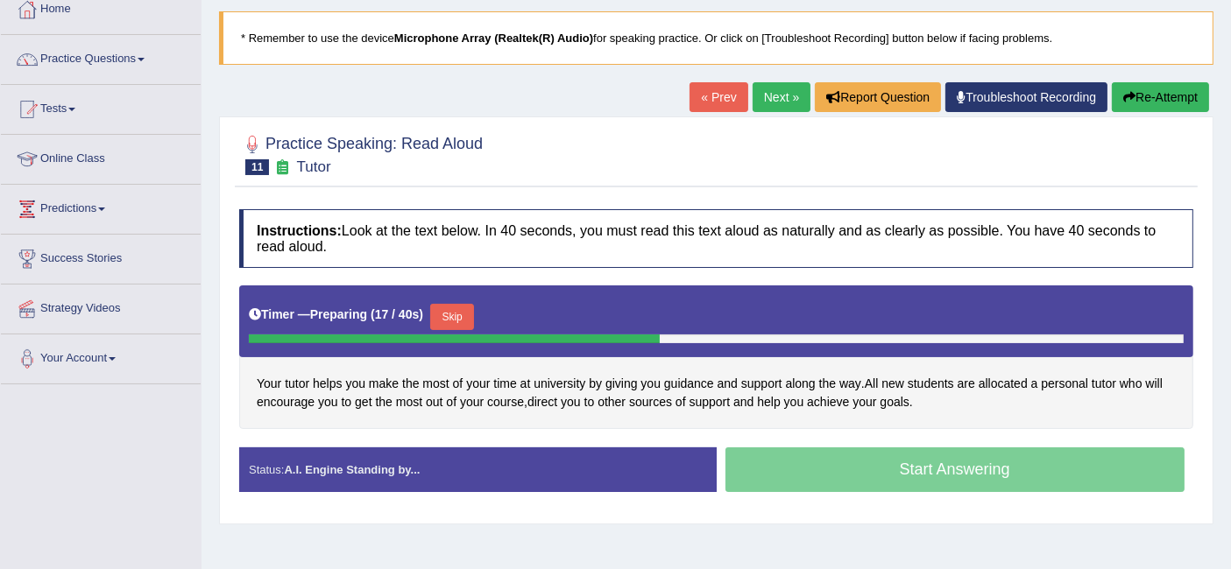
scroll to position [102, 0]
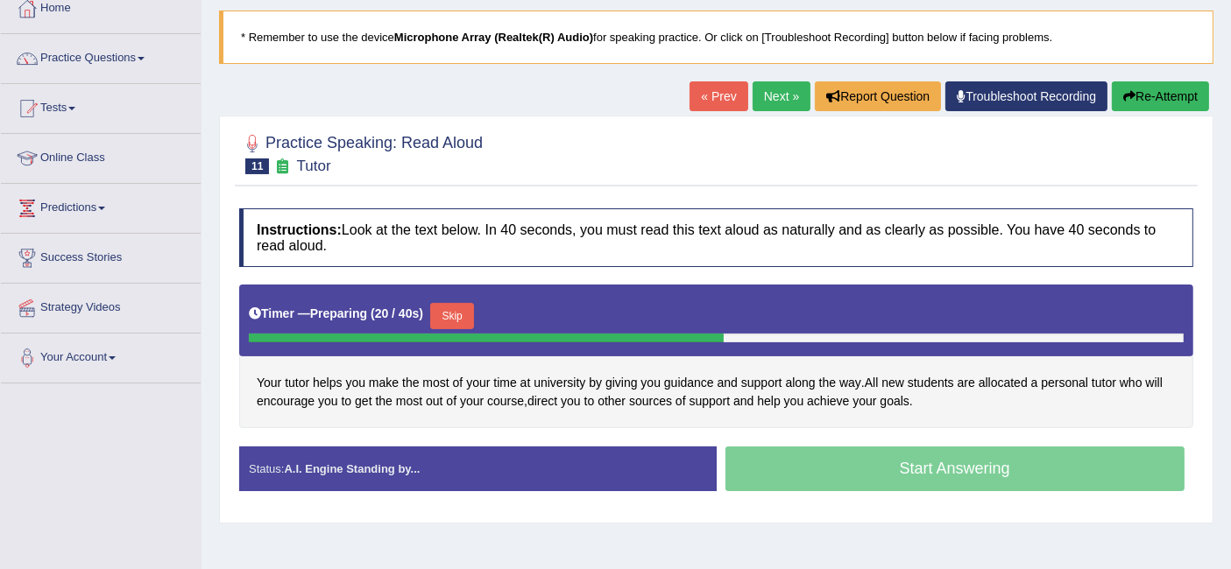
click at [462, 308] on button "Skip" at bounding box center [452, 316] width 44 height 26
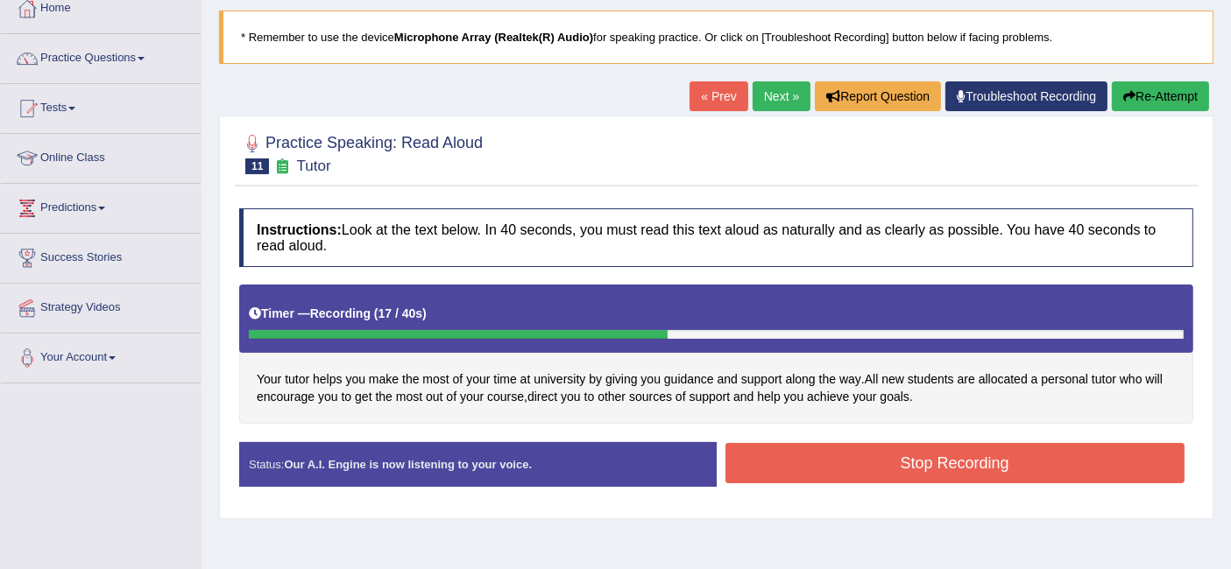
click at [823, 459] on button "Stop Recording" at bounding box center [955, 463] width 460 height 40
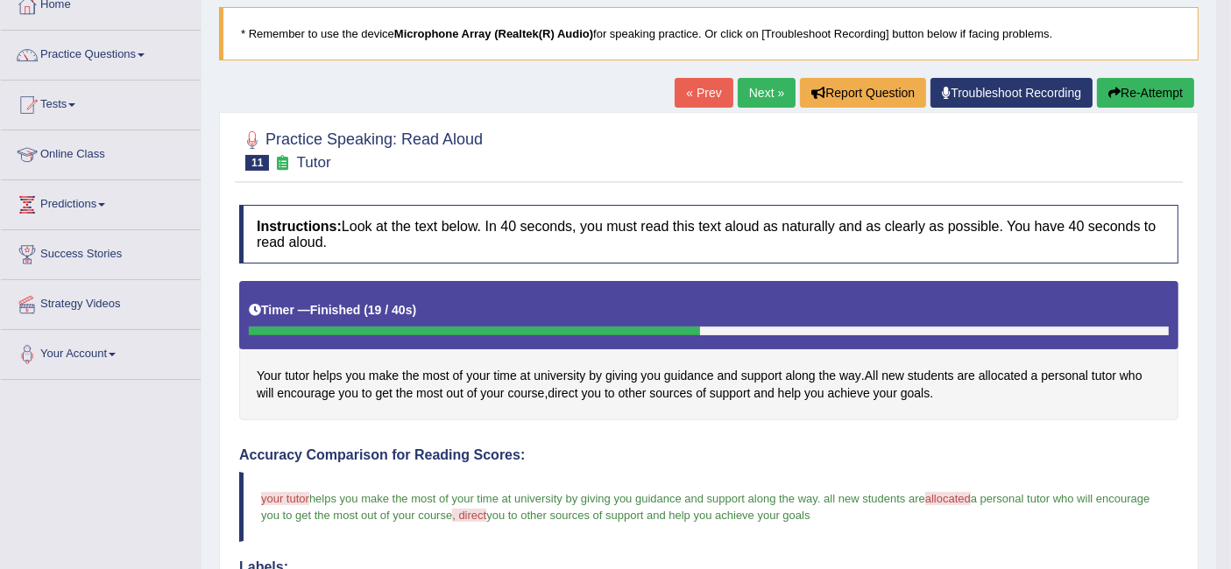
scroll to position [0, 0]
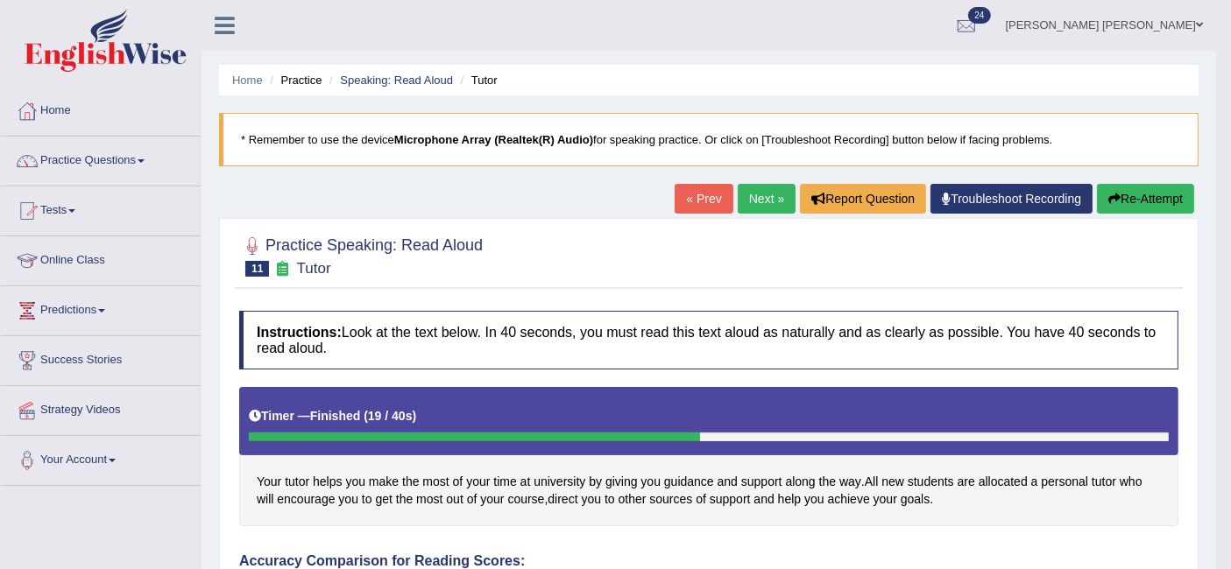
click at [761, 201] on link "Next »" at bounding box center [766, 199] width 58 height 30
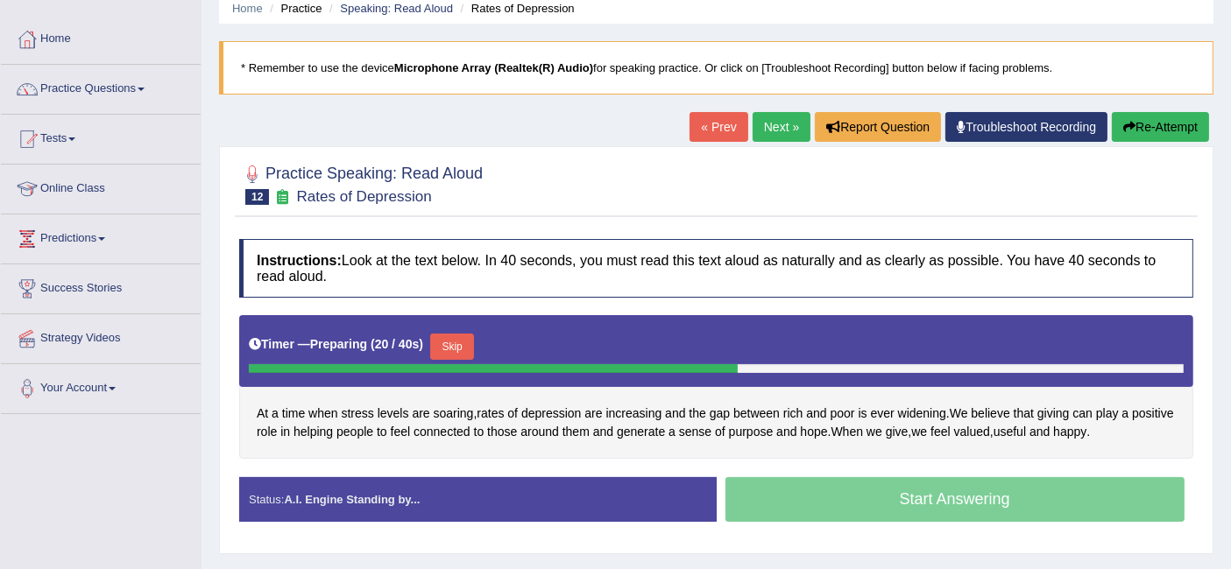
scroll to position [74, 0]
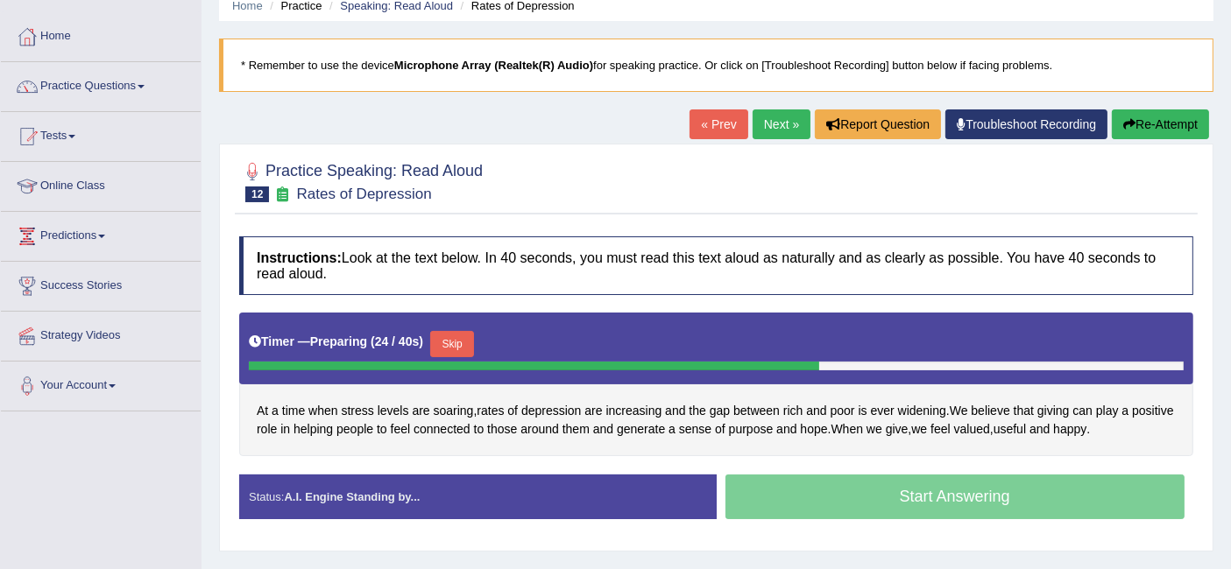
click at [455, 342] on button "Skip" at bounding box center [452, 344] width 44 height 26
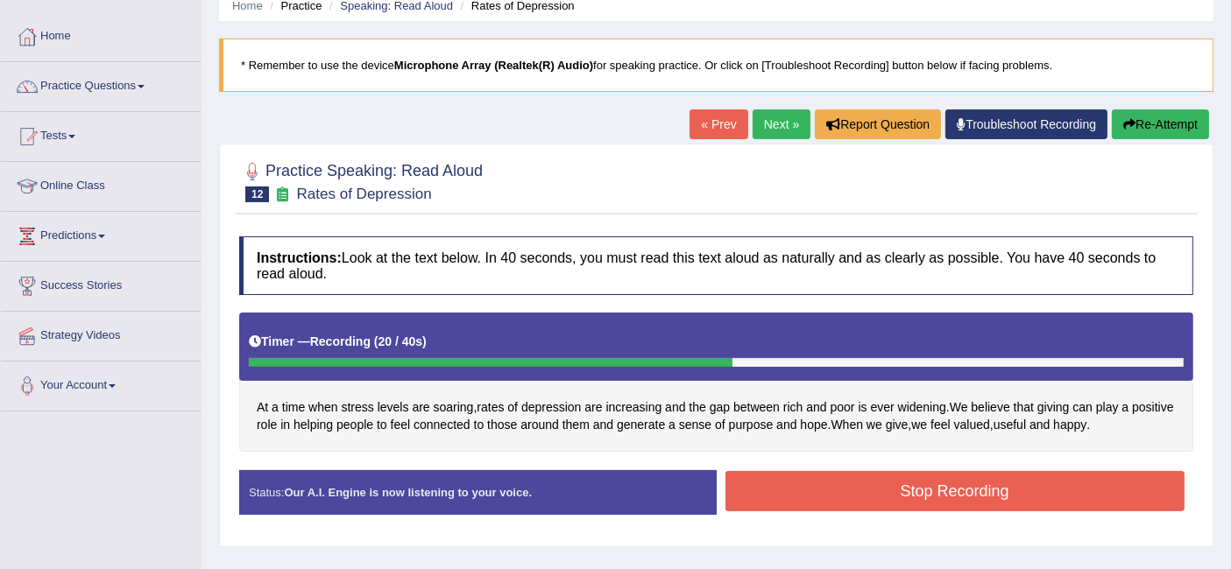
click at [880, 489] on button "Stop Recording" at bounding box center [955, 491] width 460 height 40
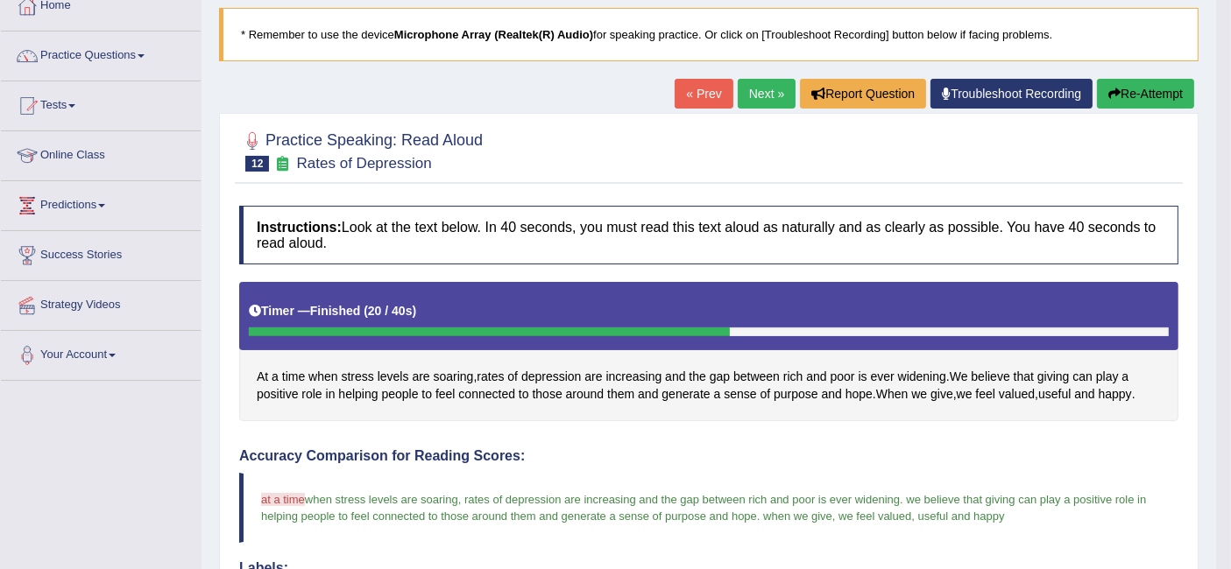
scroll to position [76, 0]
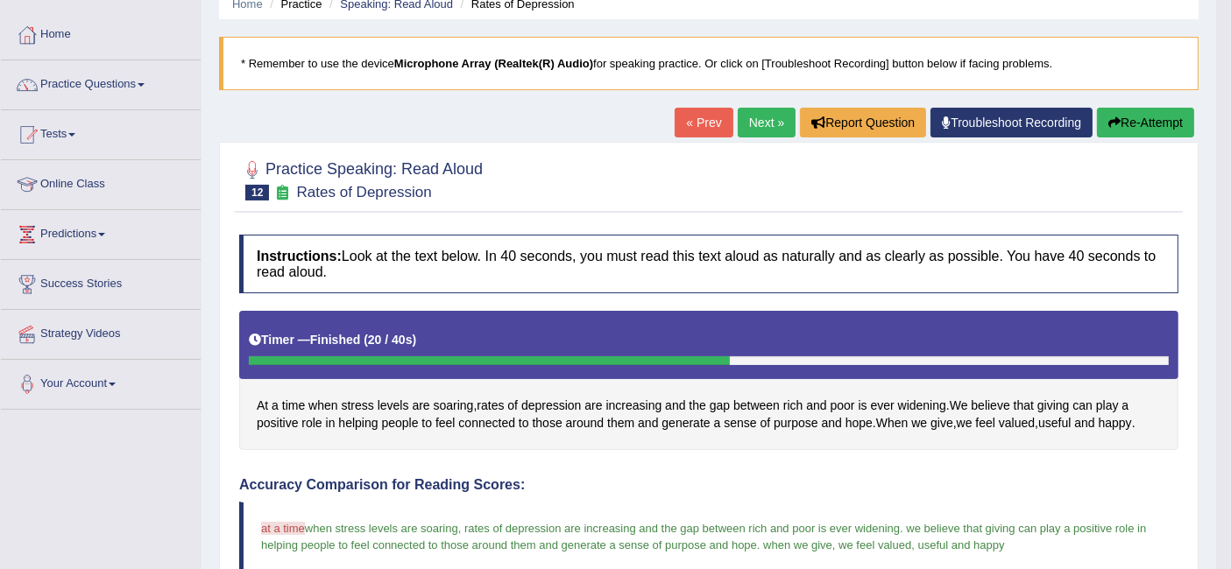
click at [755, 129] on link "Next »" at bounding box center [766, 123] width 58 height 30
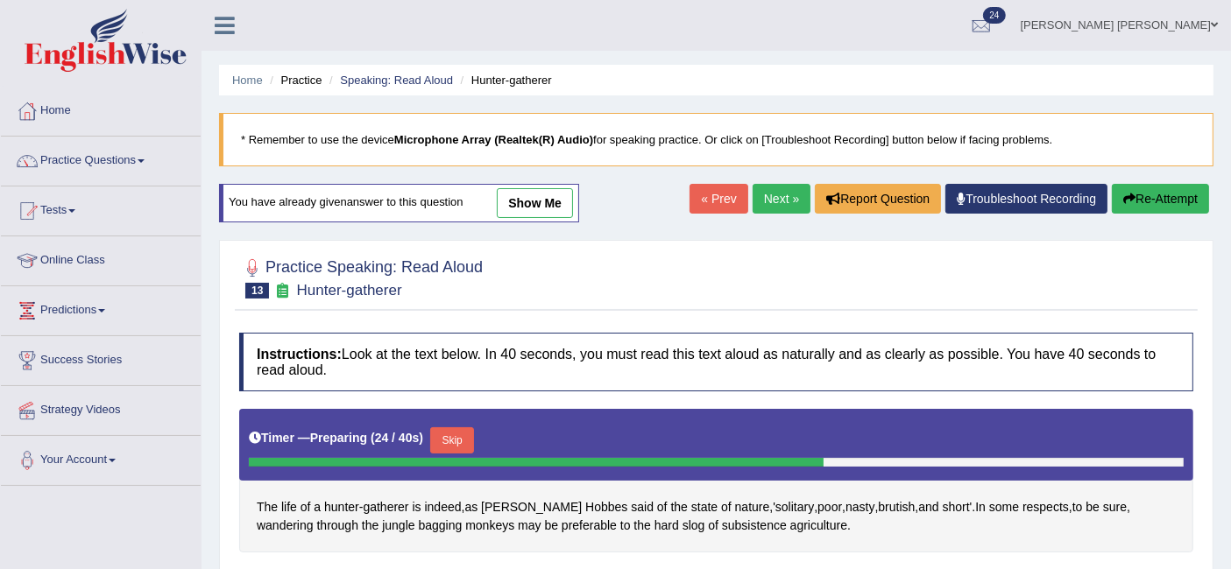
click at [453, 430] on button "Skip" at bounding box center [452, 440] width 44 height 26
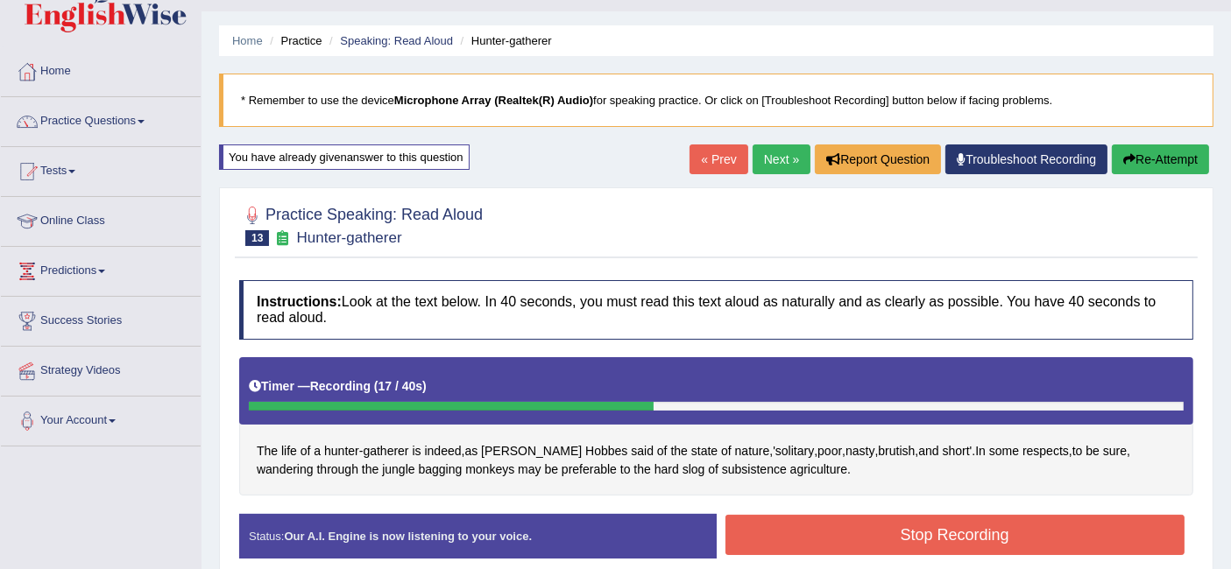
scroll to position [54, 0]
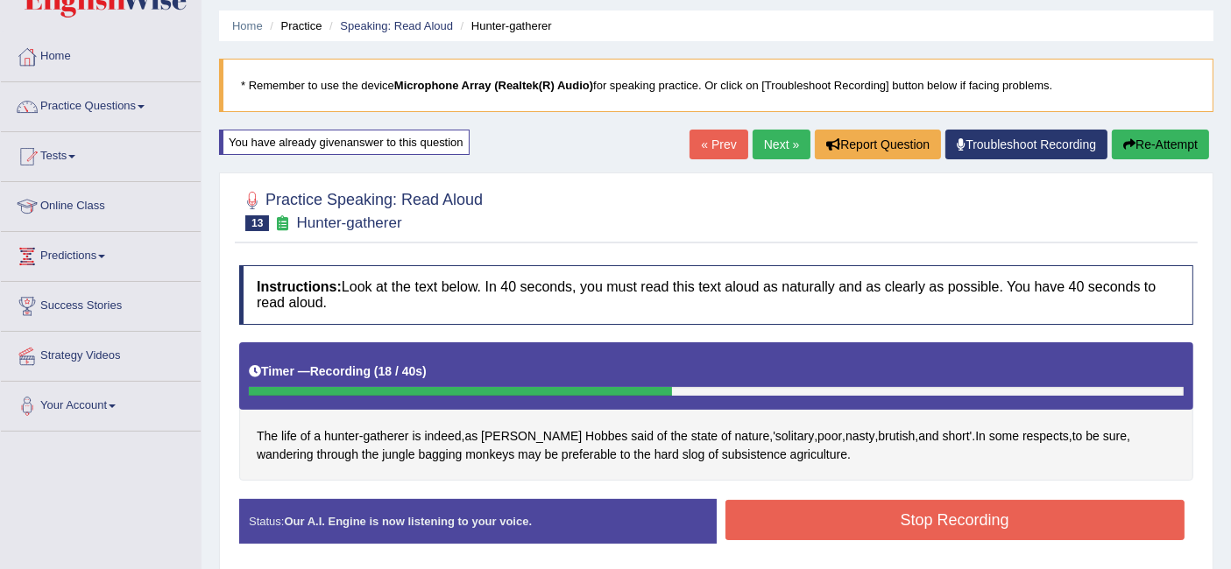
click at [870, 523] on button "Stop Recording" at bounding box center [955, 520] width 460 height 40
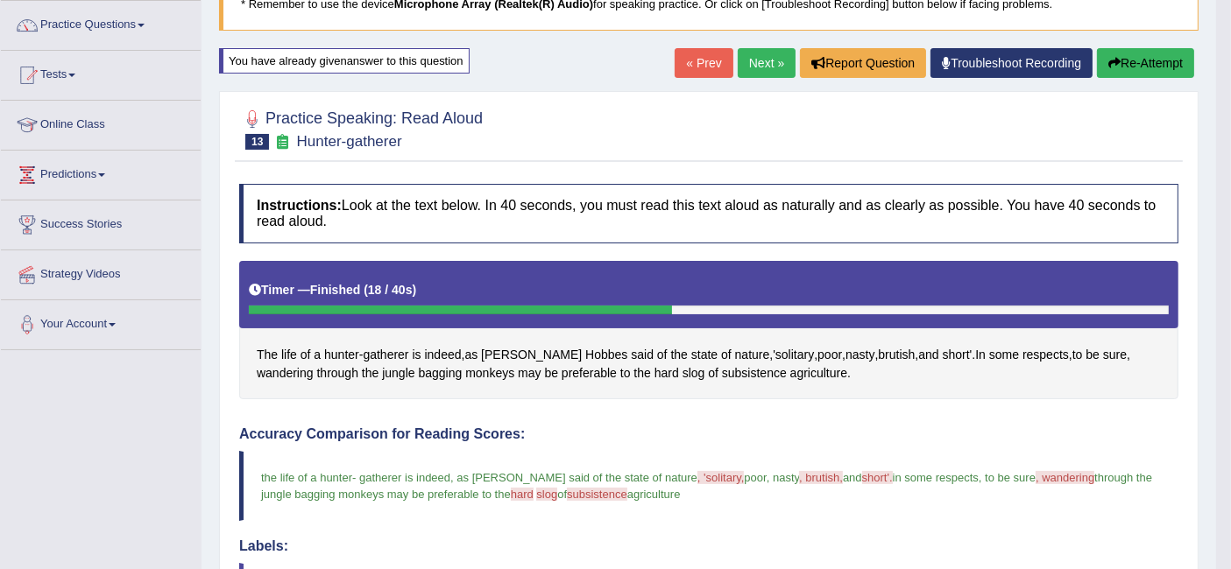
scroll to position [135, 0]
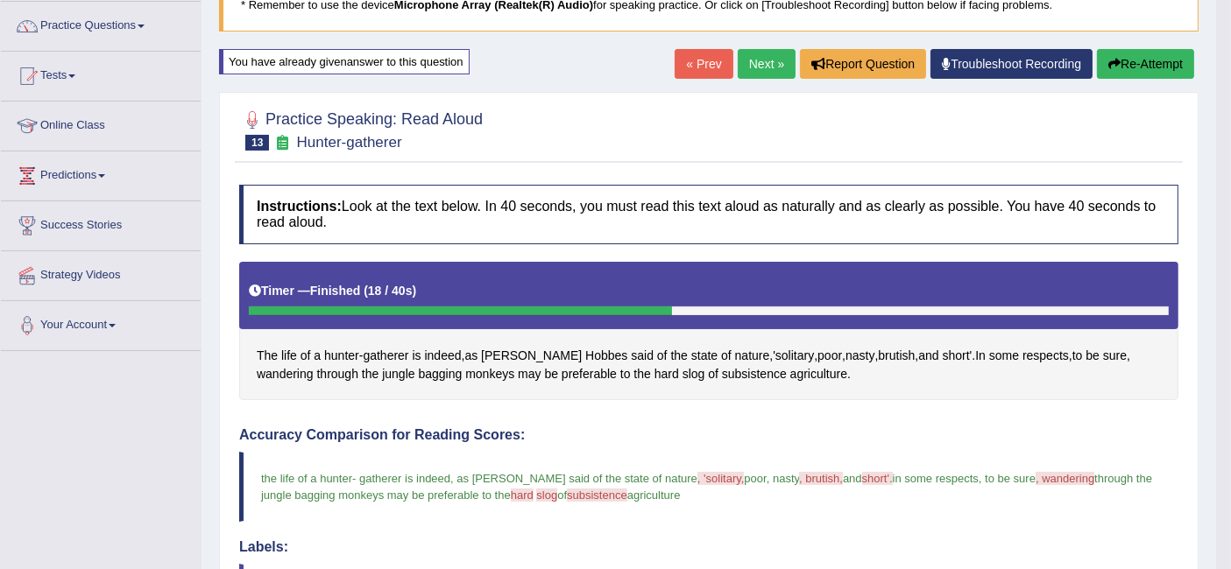
click at [752, 61] on link "Next »" at bounding box center [766, 64] width 58 height 30
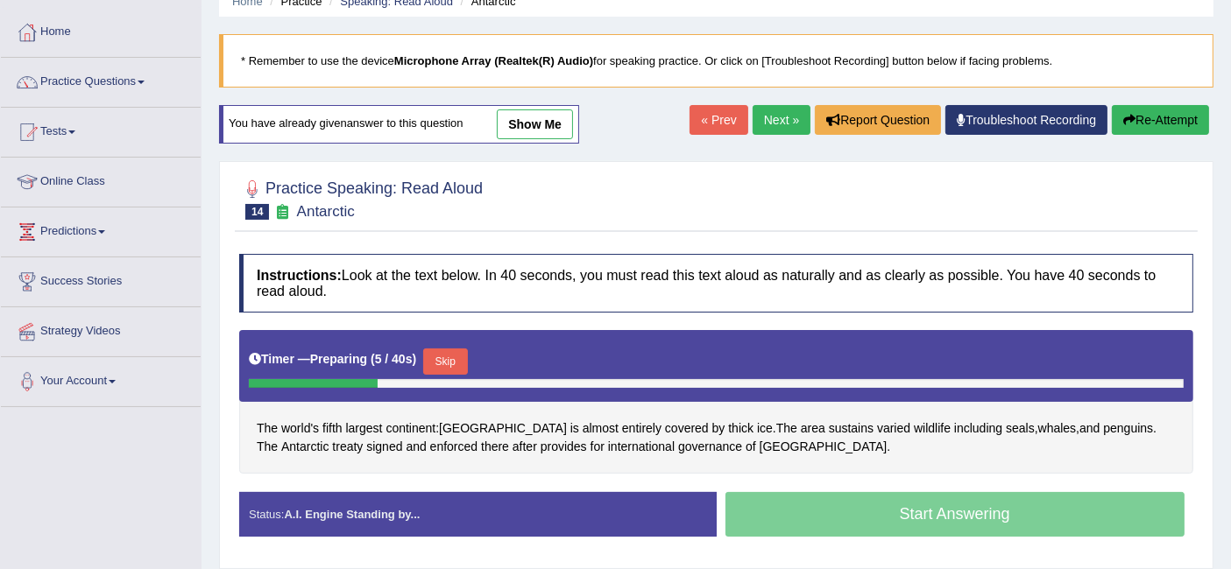
scroll to position [88, 0]
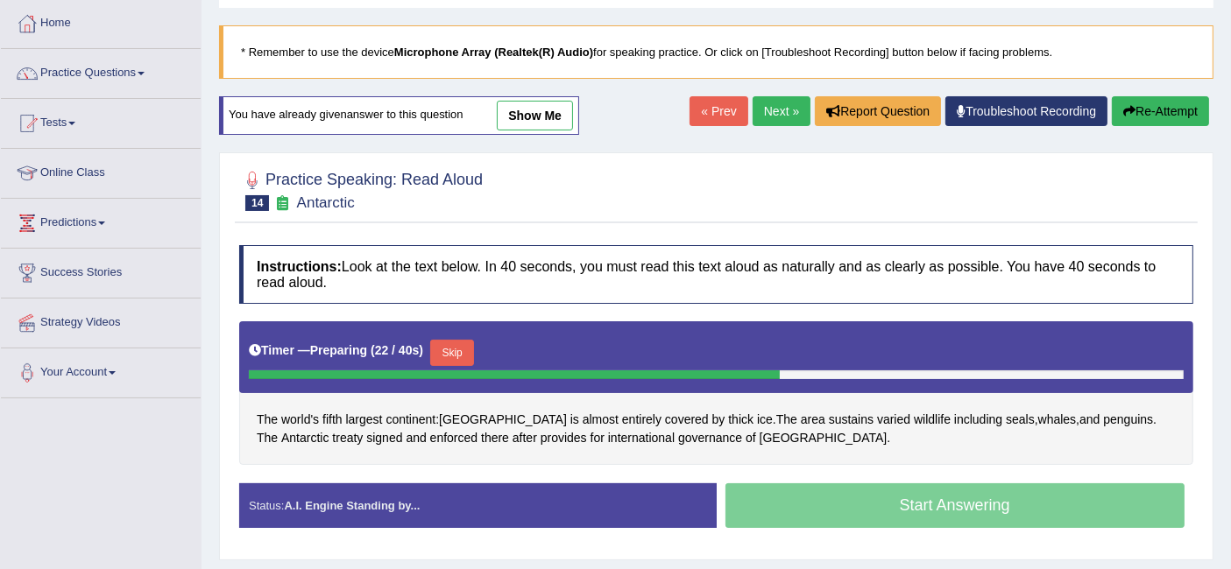
click at [453, 341] on button "Skip" at bounding box center [452, 353] width 44 height 26
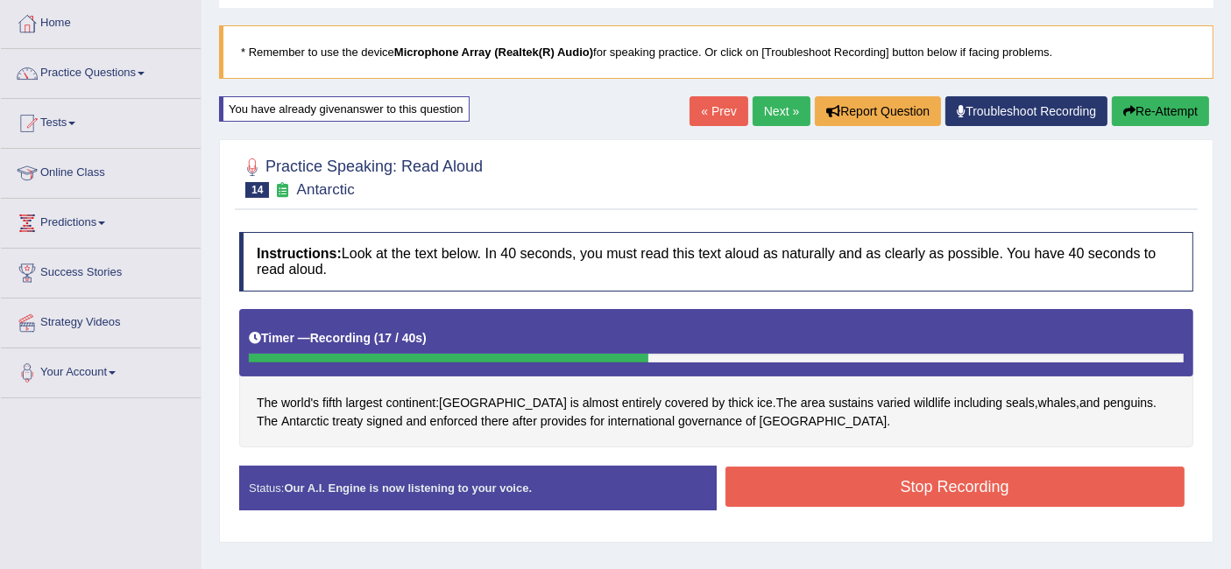
click at [808, 469] on button "Stop Recording" at bounding box center [955, 487] width 460 height 40
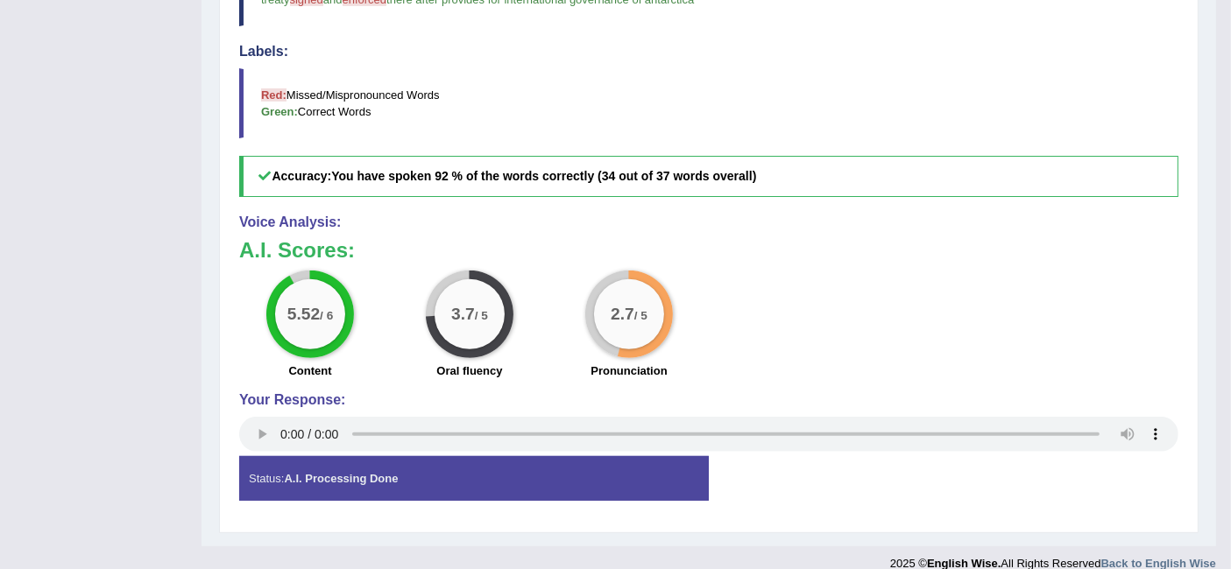
scroll to position [635, 0]
